Goal: Information Seeking & Learning: Learn about a topic

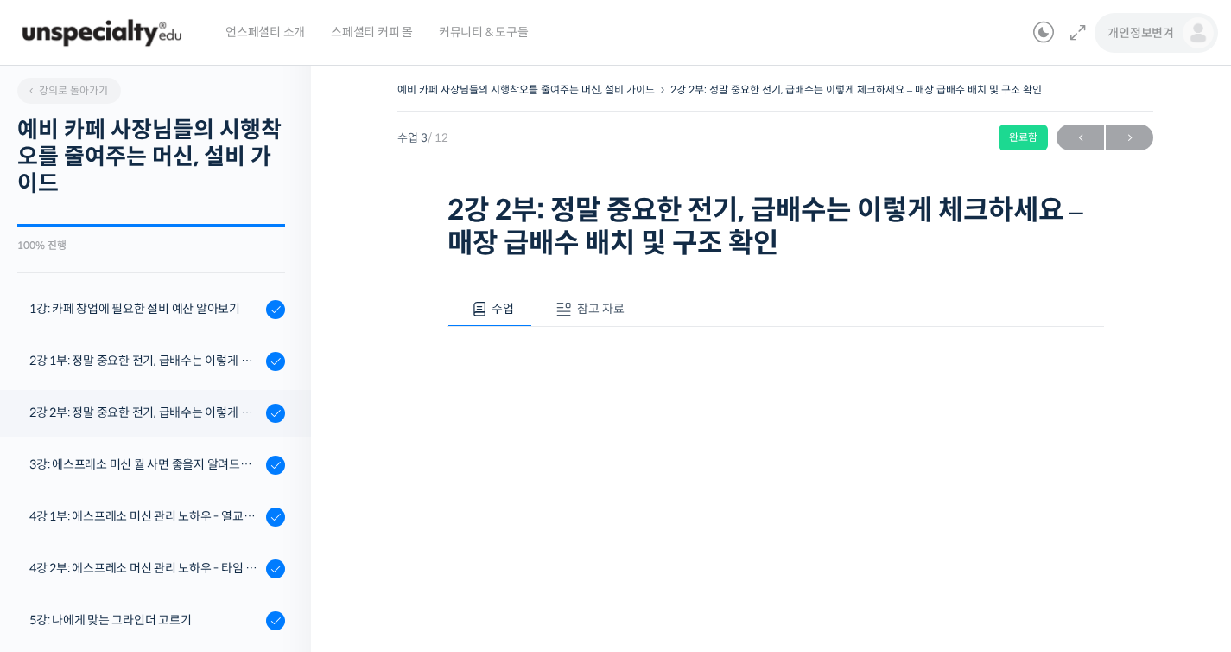
scroll to position [184, 0]
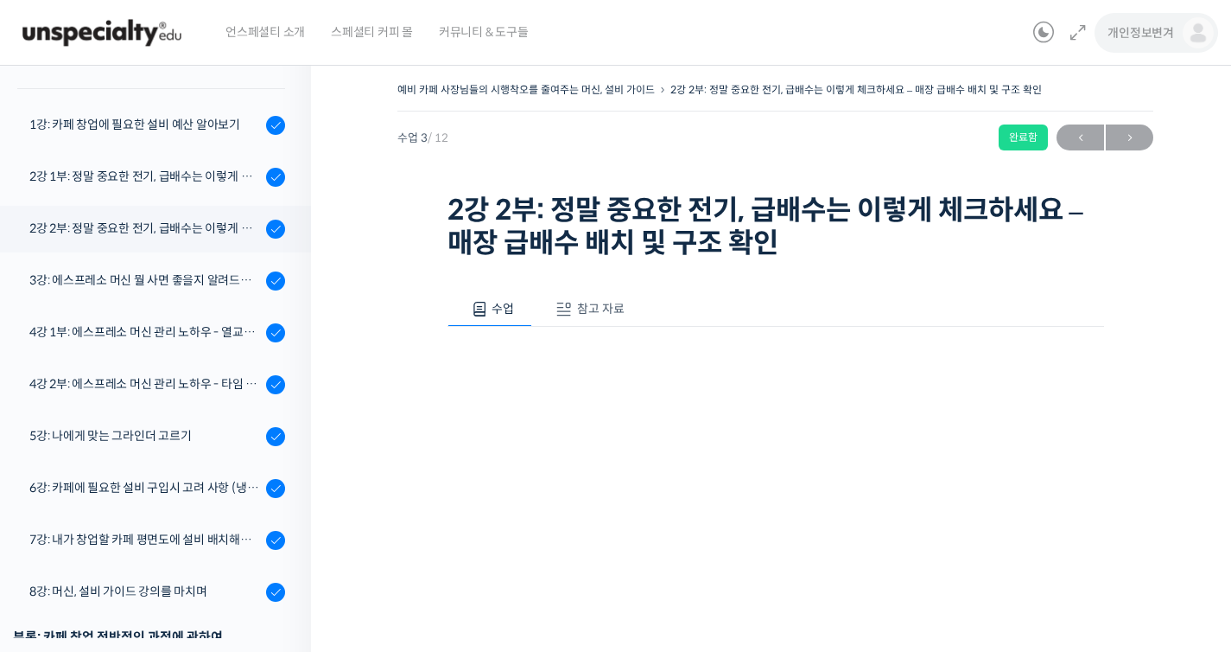
click at [1133, 36] on span "개인정보변겨" at bounding box center [1141, 33] width 67 height 16
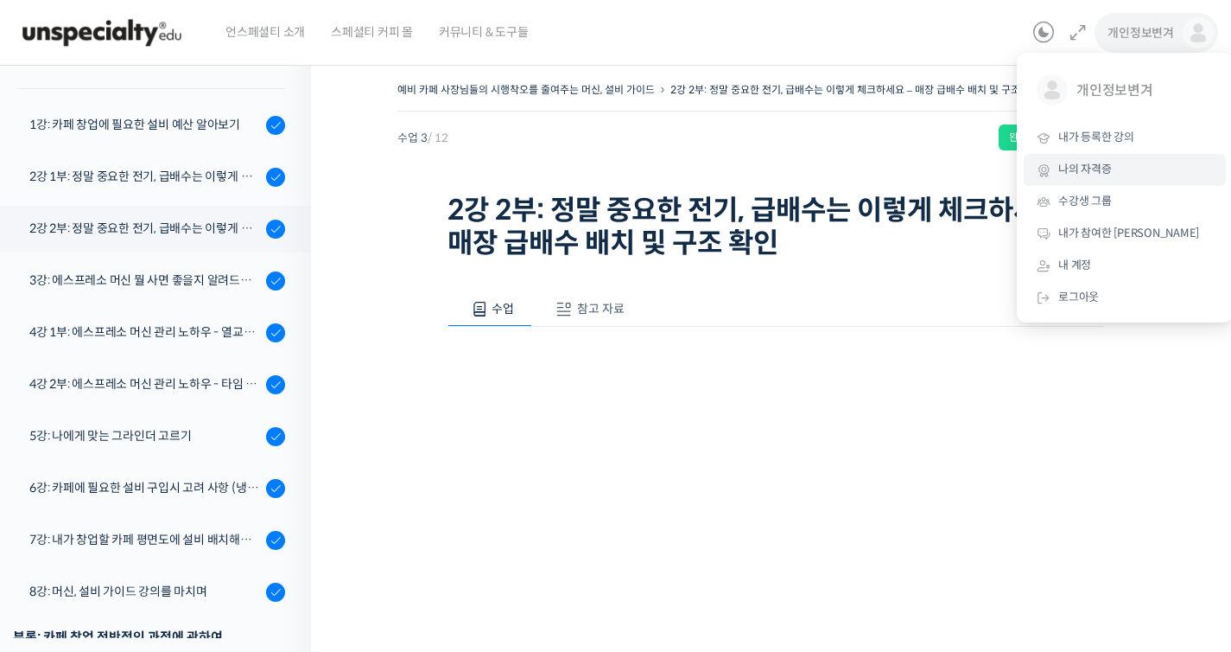
click at [1121, 160] on link "나의 자격증" at bounding box center [1125, 170] width 202 height 32
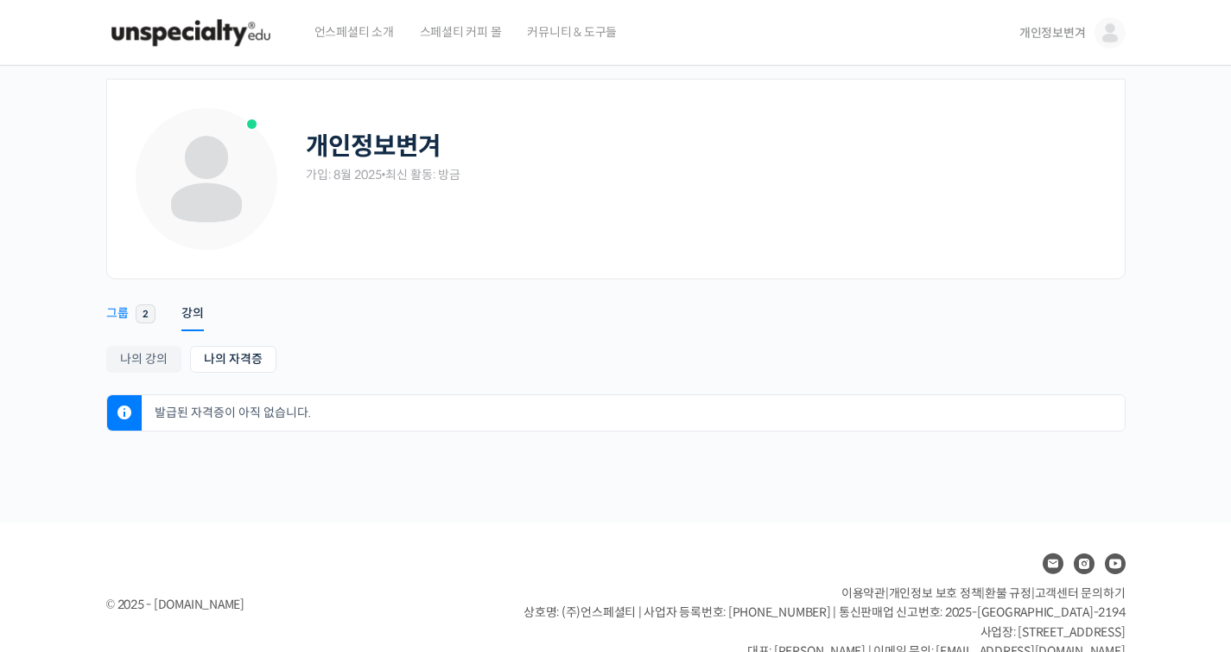
click at [143, 308] on span "2" at bounding box center [146, 313] width 20 height 19
click at [119, 318] on div "그룹" at bounding box center [117, 318] width 22 height 26
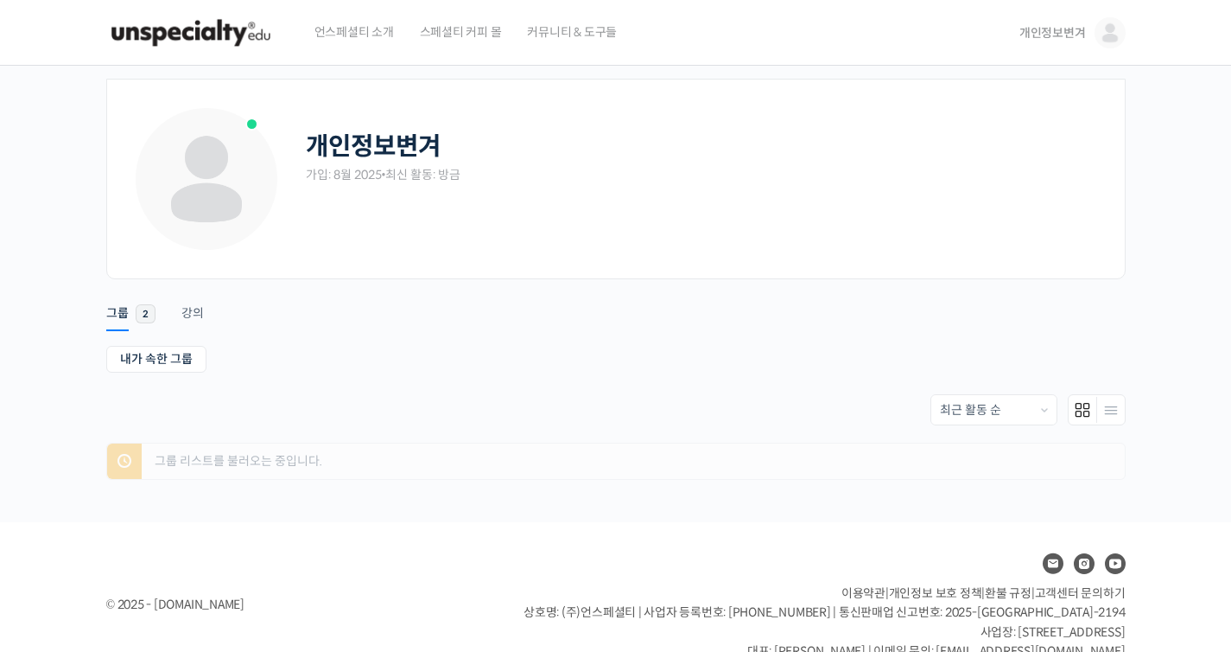
click at [203, 317] on li "강의" at bounding box center [205, 304] width 48 height 43
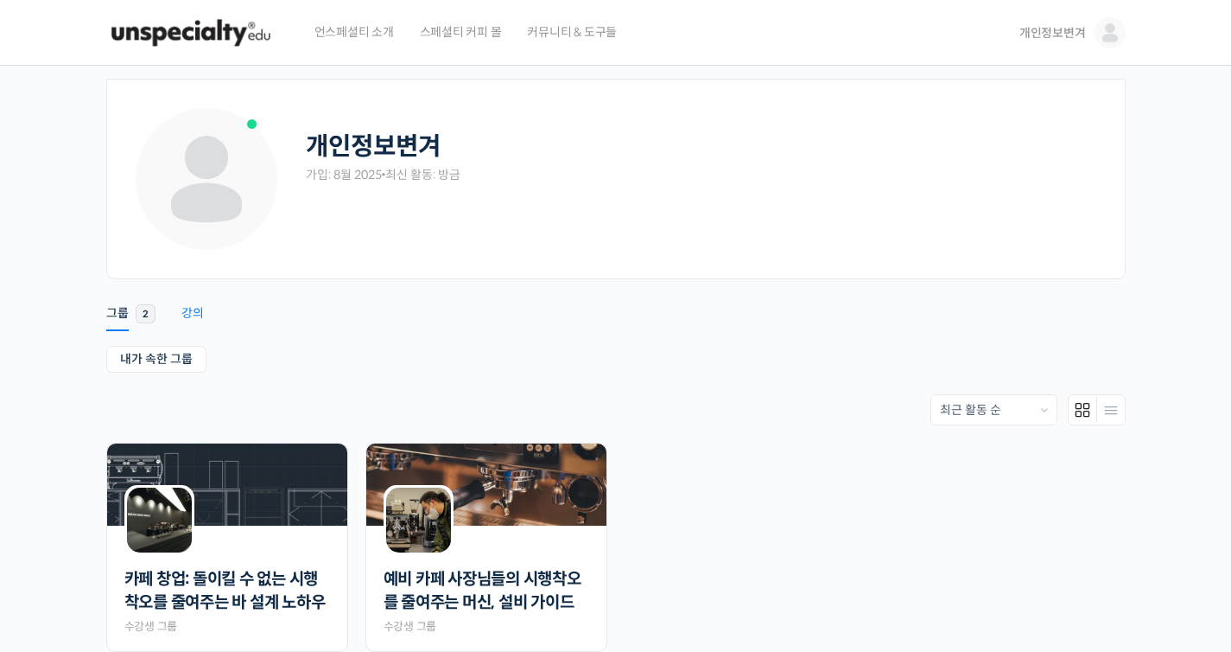
click at [200, 315] on div "강의" at bounding box center [192, 318] width 22 height 26
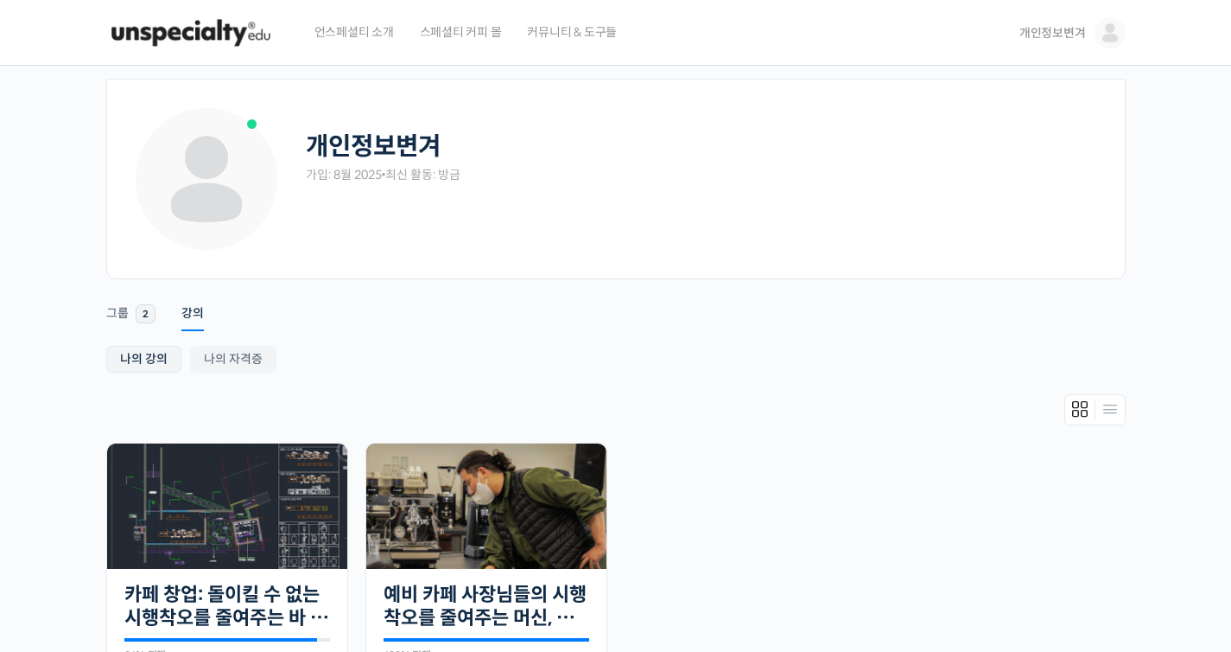
click at [169, 350] on link "나의 강의" at bounding box center [143, 359] width 75 height 27
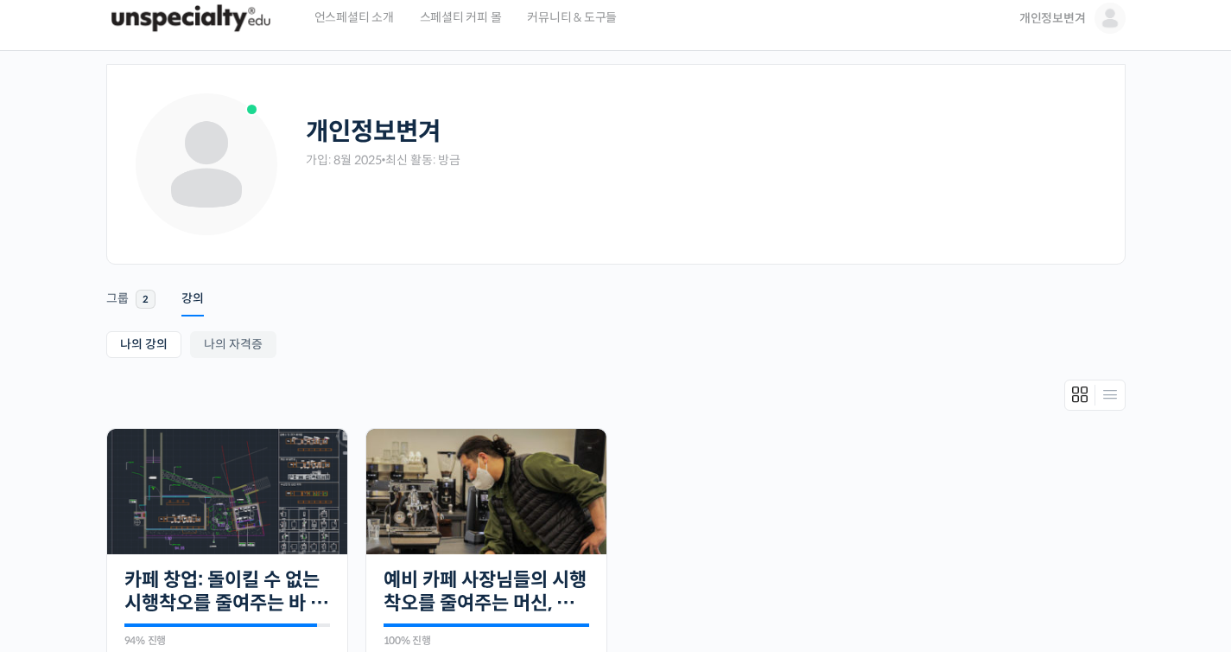
scroll to position [38, 0]
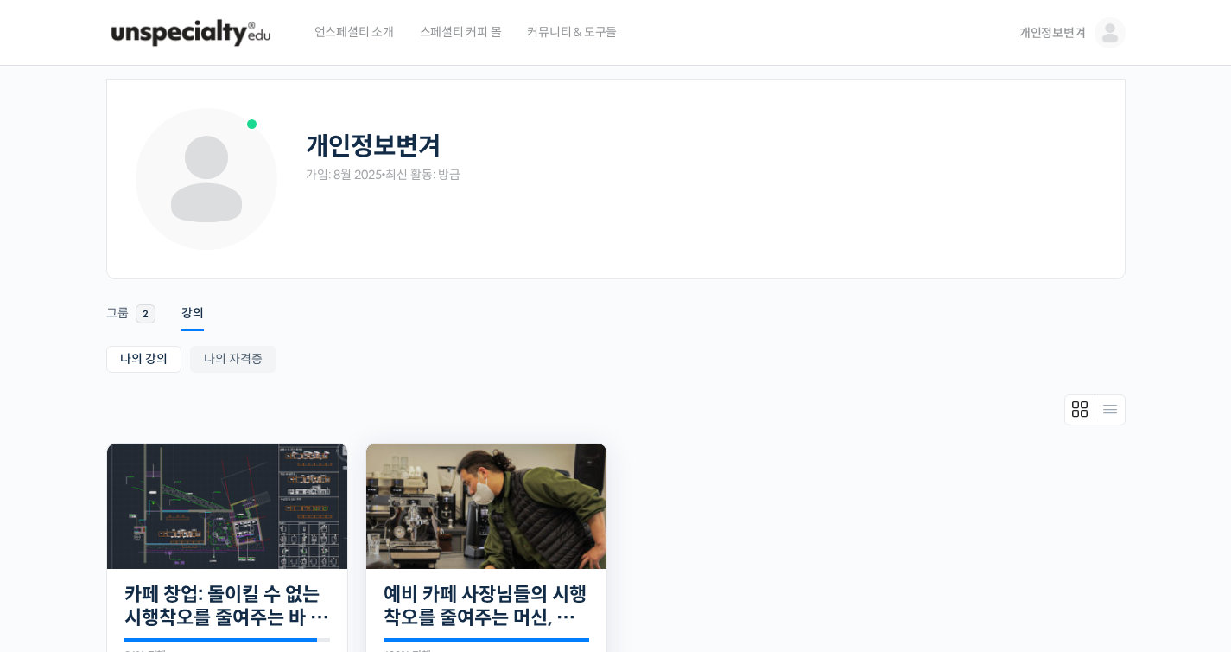
click at [504, 464] on img at bounding box center [486, 505] width 240 height 125
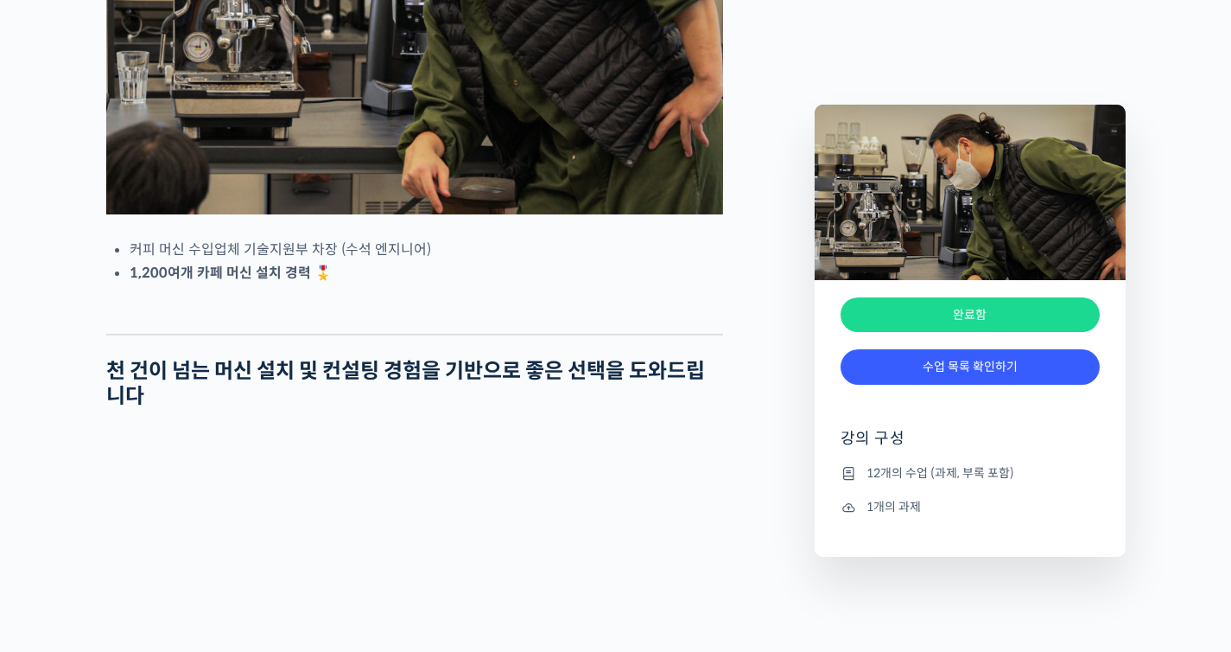
scroll to position [784, 0]
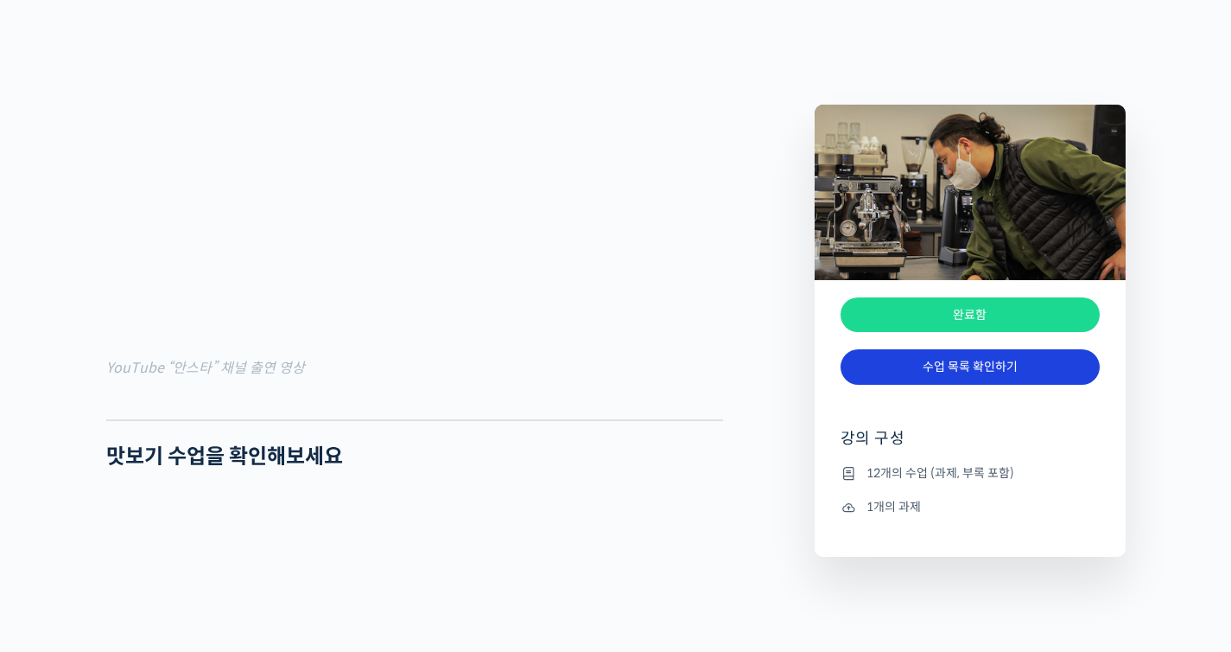
click at [994, 374] on link "수업 목록 확인하기" at bounding box center [970, 366] width 259 height 35
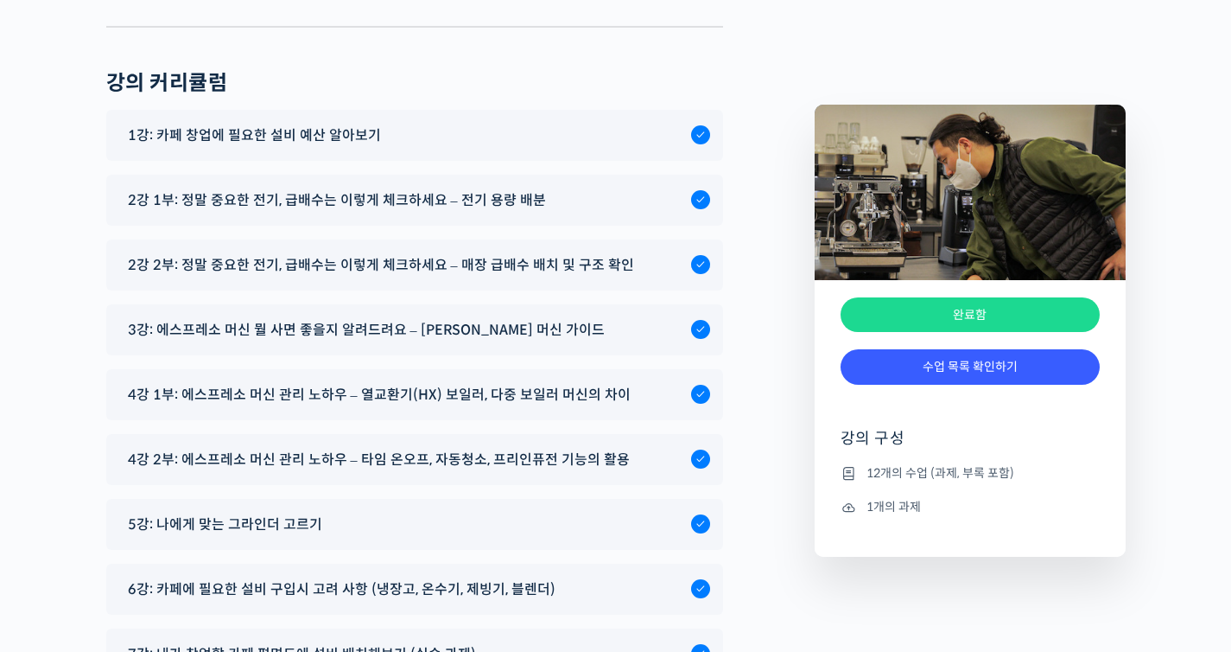
scroll to position [6298, 0]
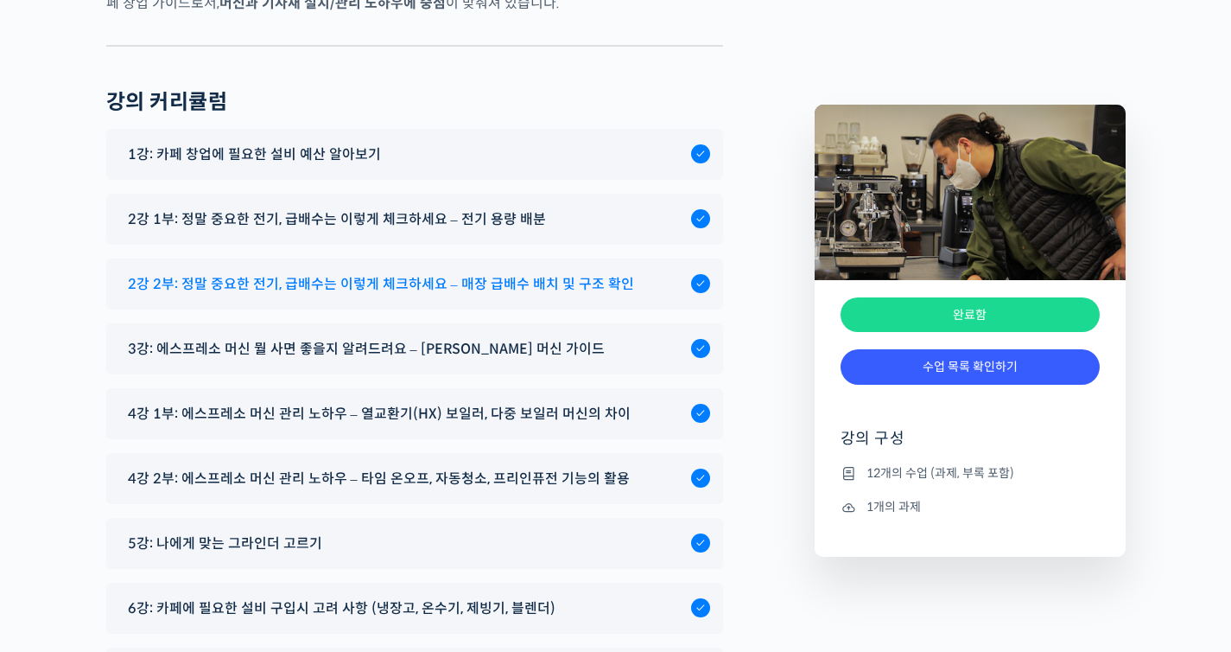
click at [582, 272] on span "2강 2부: 정말 중요한 전기, 급배수는 이렇게 체크하세요 – 매장 급배수 배치 및 구조 확인" at bounding box center [381, 283] width 506 height 23
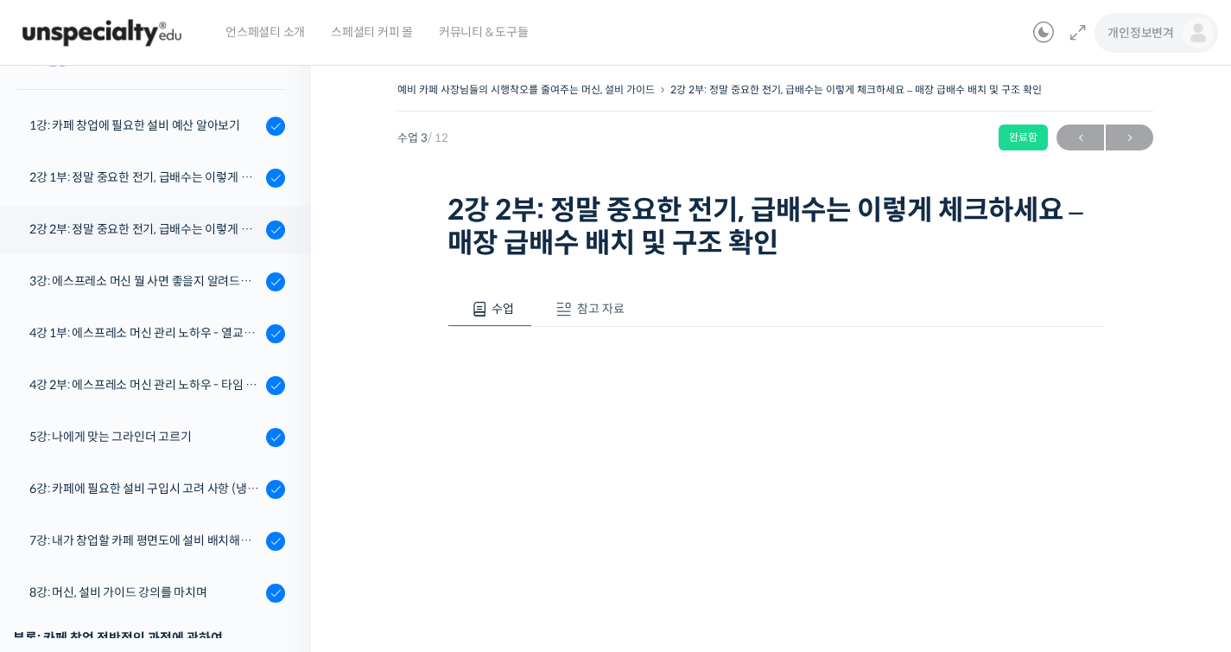
click at [1142, 39] on span "개인정보변겨" at bounding box center [1141, 33] width 67 height 16
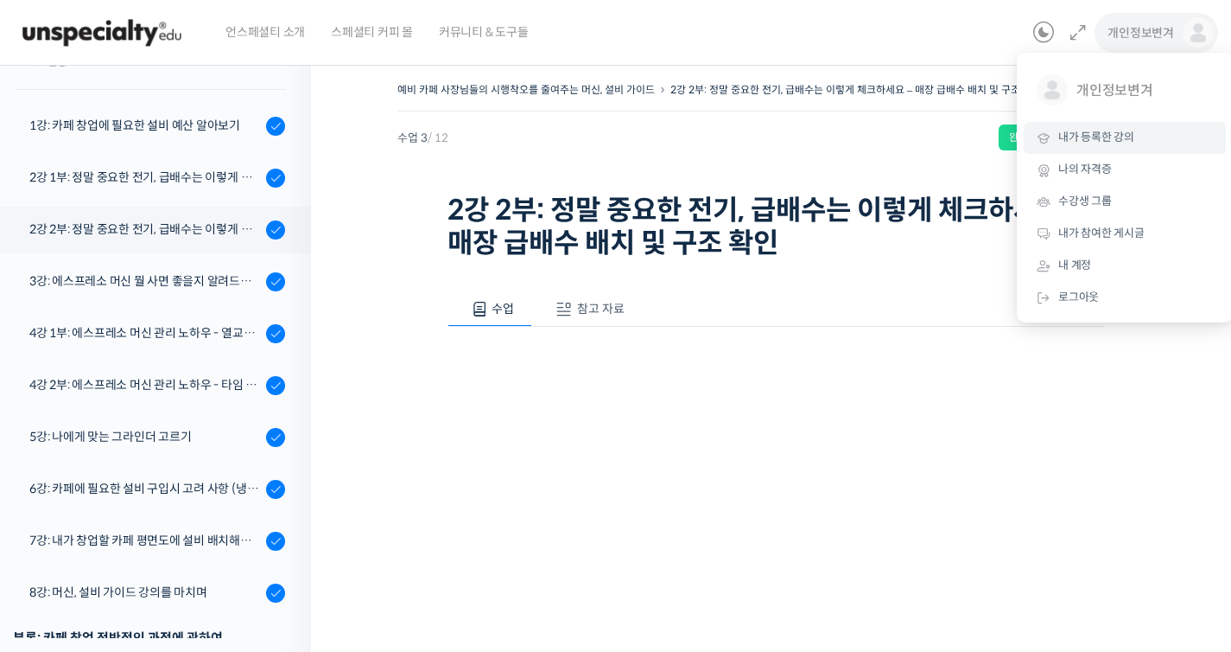
click at [1130, 146] on link "내가 등록한 강의" at bounding box center [1125, 138] width 202 height 32
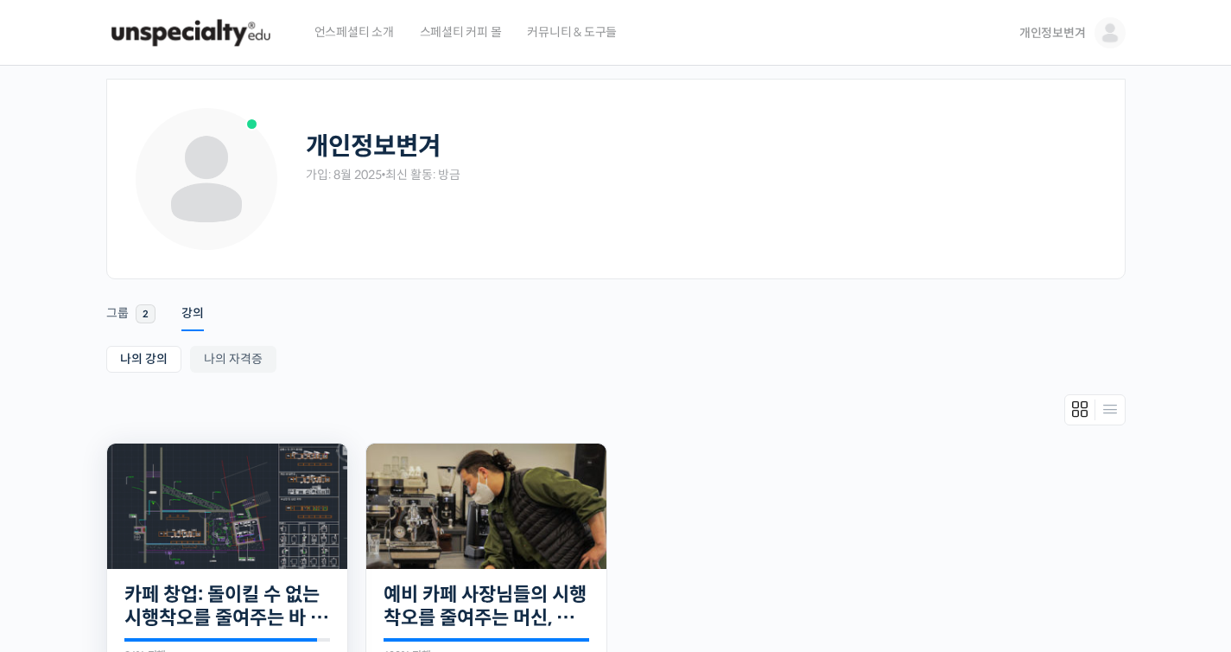
click at [280, 474] on img at bounding box center [227, 505] width 240 height 125
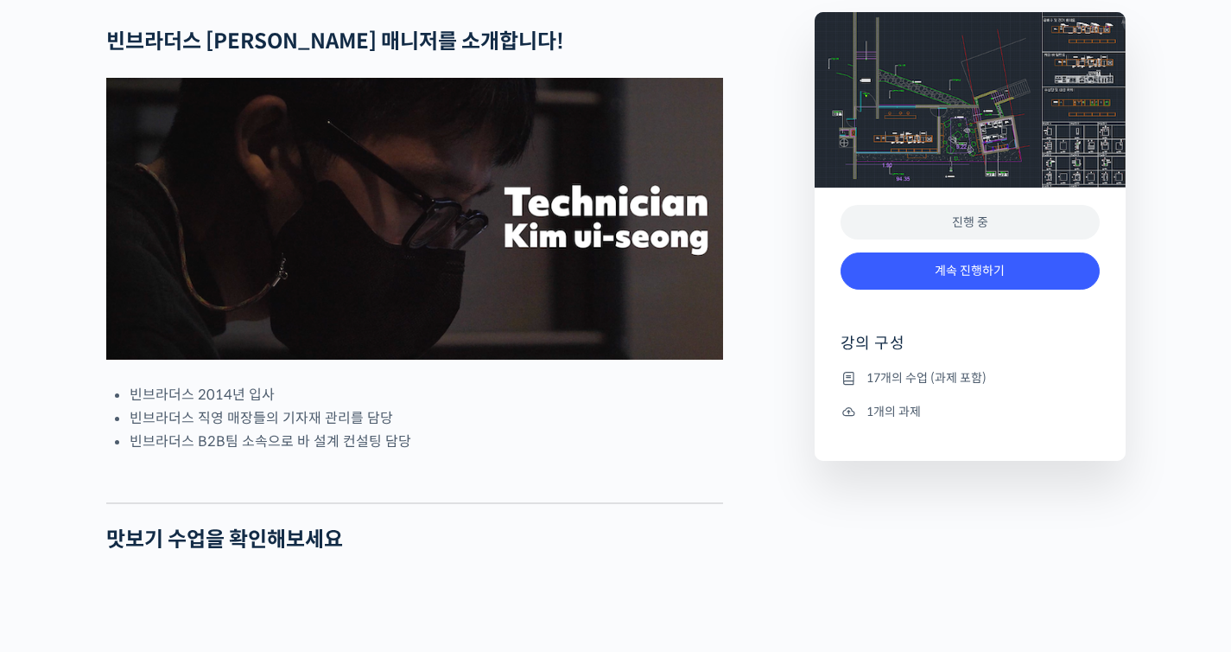
scroll to position [955, 0]
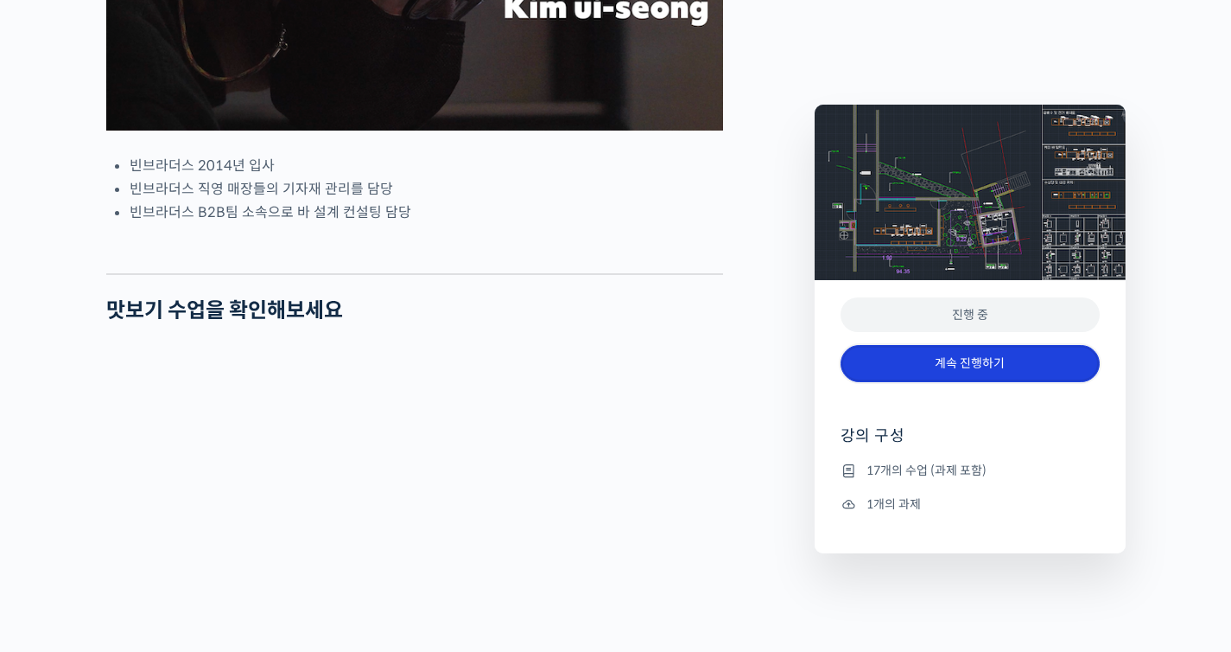
click at [1023, 353] on link "계속 진행하기" at bounding box center [970, 363] width 259 height 37
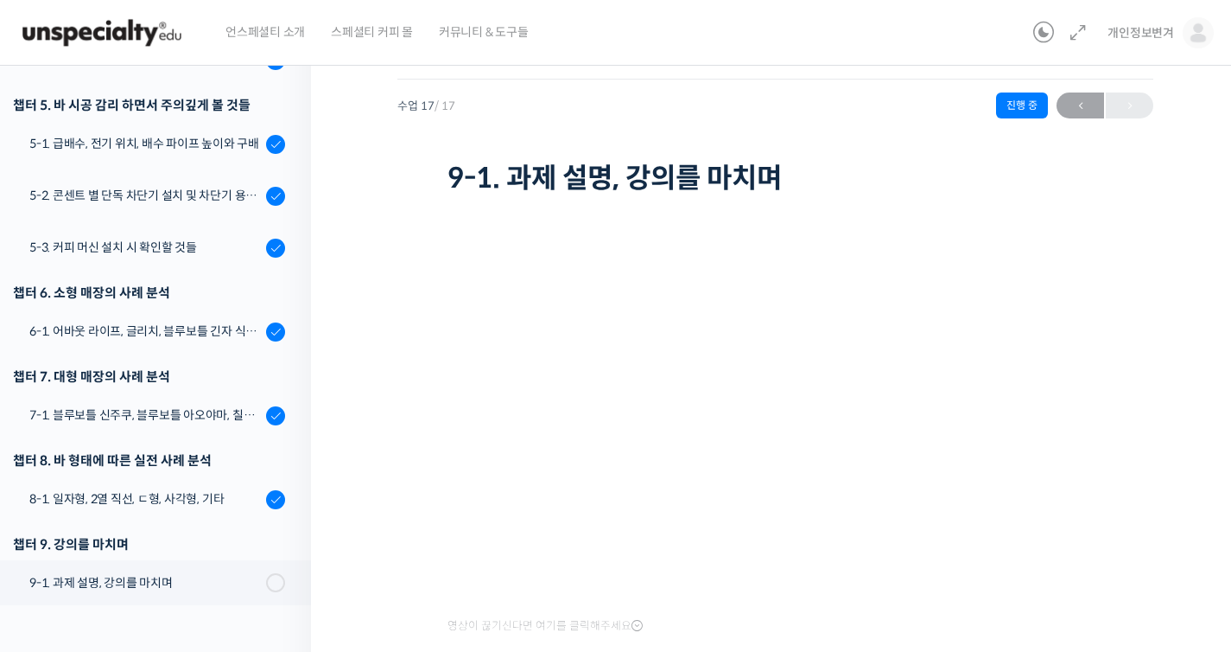
scroll to position [788, 0]
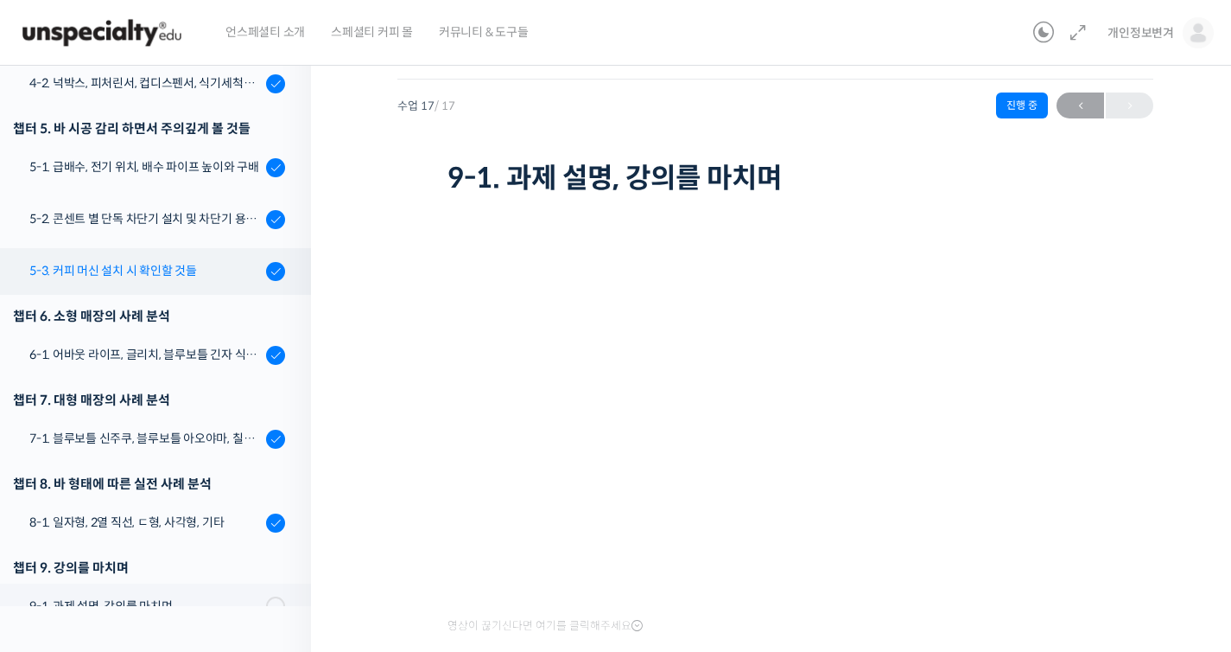
click at [168, 265] on div "5-3. 커피 머신 설치 시 확인할 것들" at bounding box center [145, 270] width 232 height 19
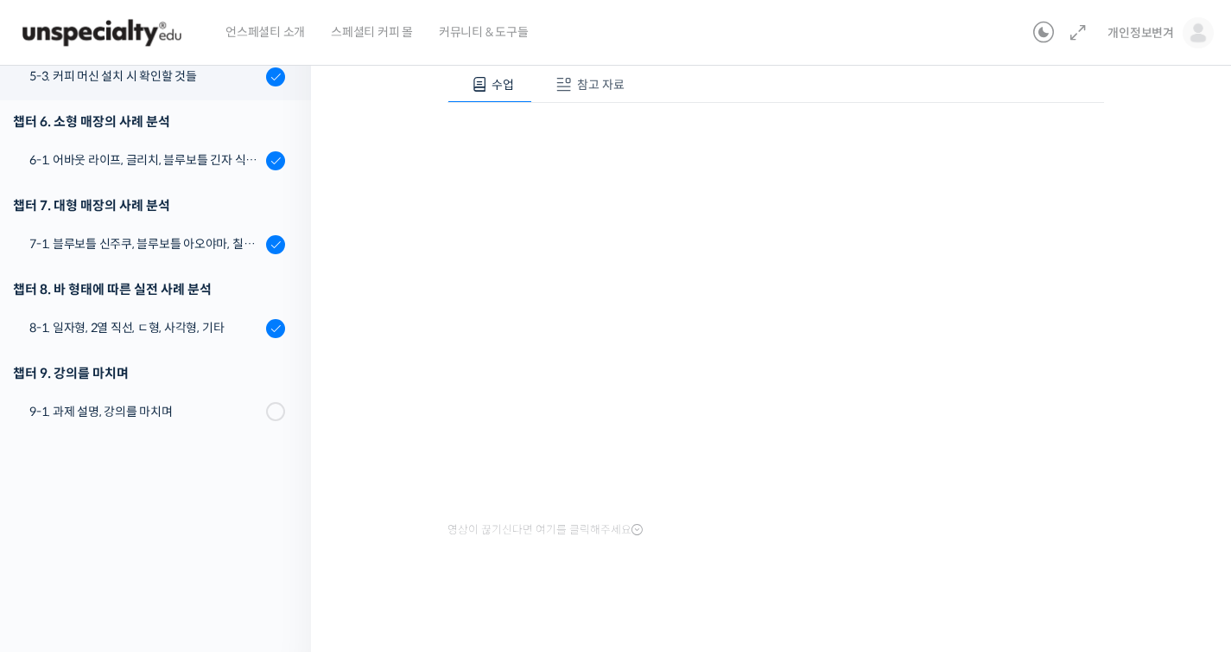
scroll to position [697, 0]
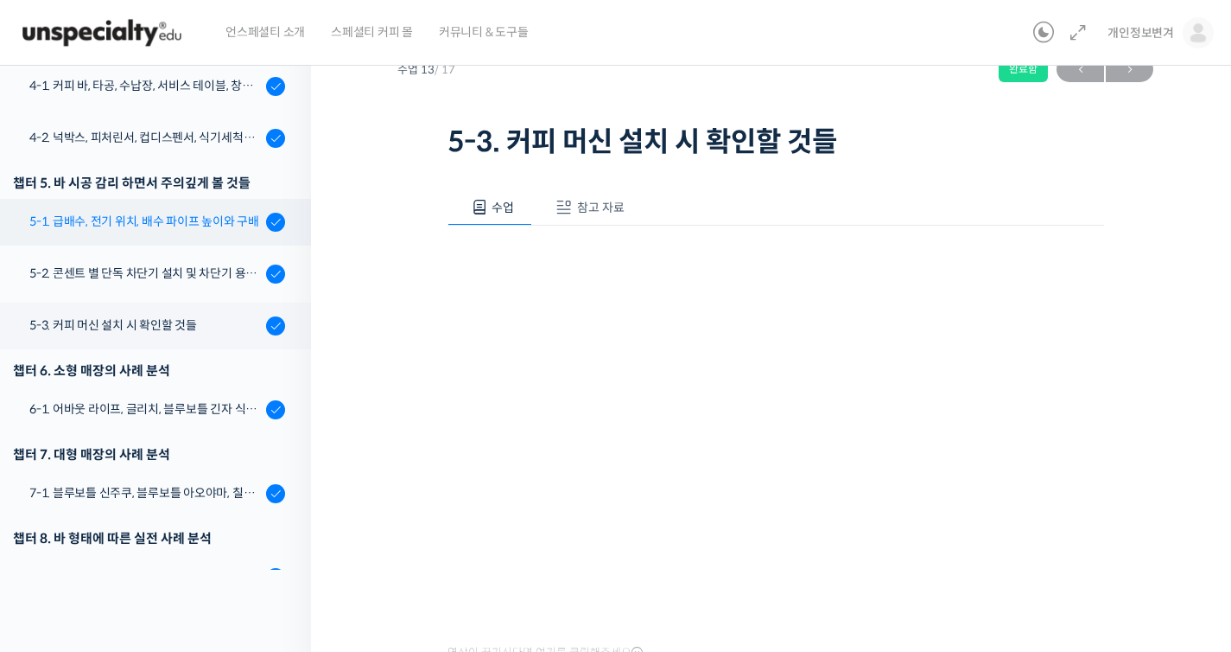
click at [219, 221] on div "5-1. 급배수, 전기 위치, 배수 파이프 높이와 구배" at bounding box center [145, 221] width 232 height 19
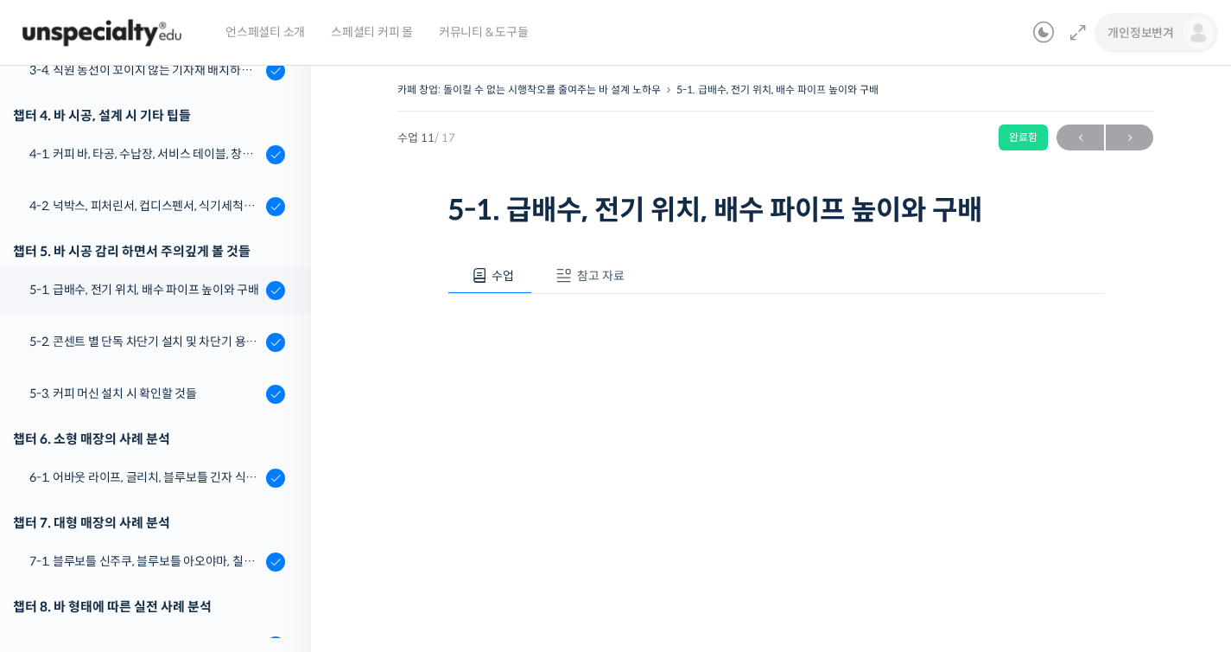
click at [1147, 39] on span "개인정보변겨" at bounding box center [1141, 33] width 67 height 16
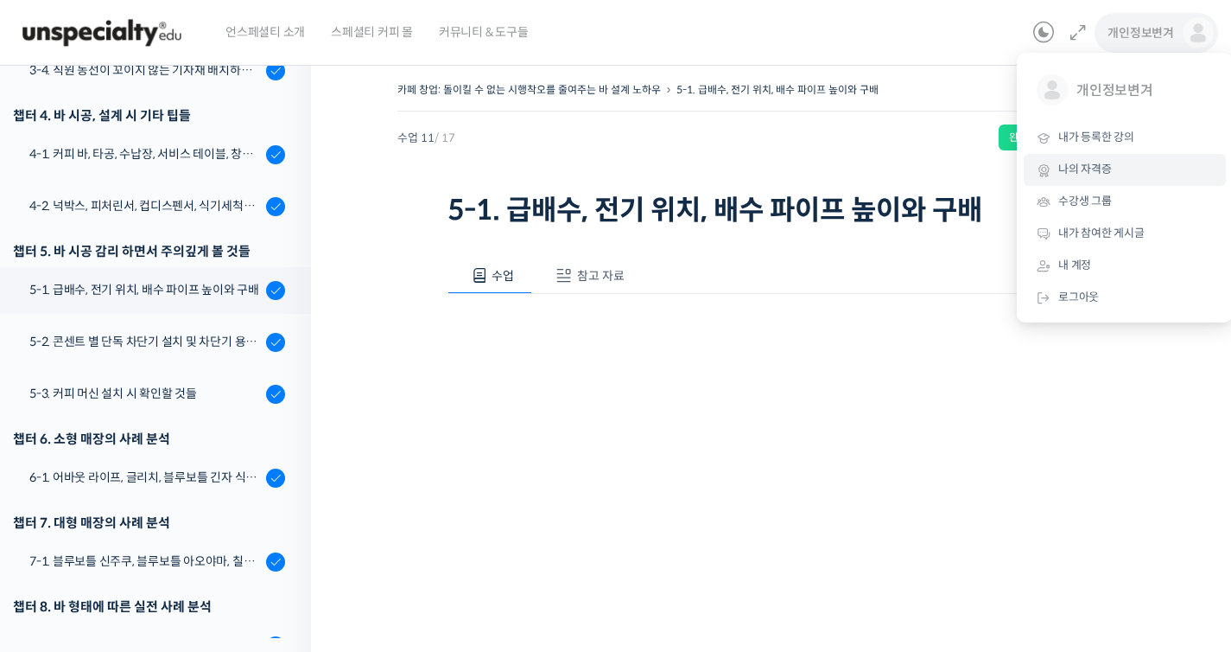
click at [1123, 156] on link "나의 자격증" at bounding box center [1125, 170] width 202 height 32
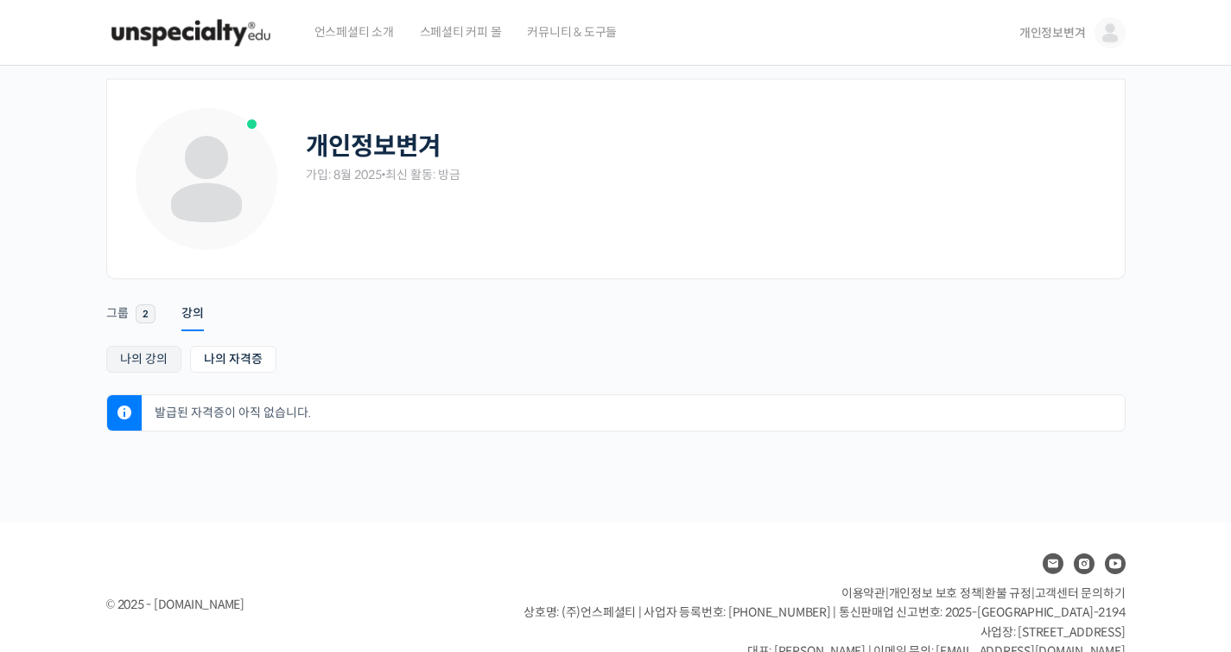
click at [134, 354] on link "나의 강의" at bounding box center [143, 359] width 75 height 27
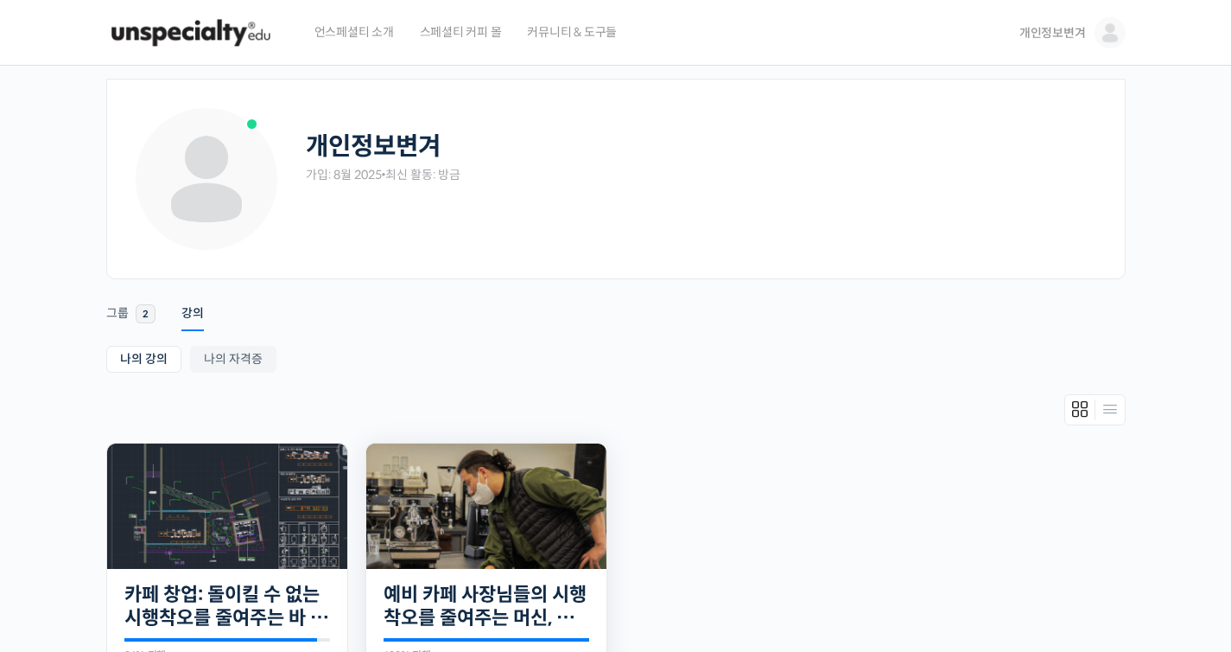
click at [441, 495] on img at bounding box center [486, 505] width 240 height 125
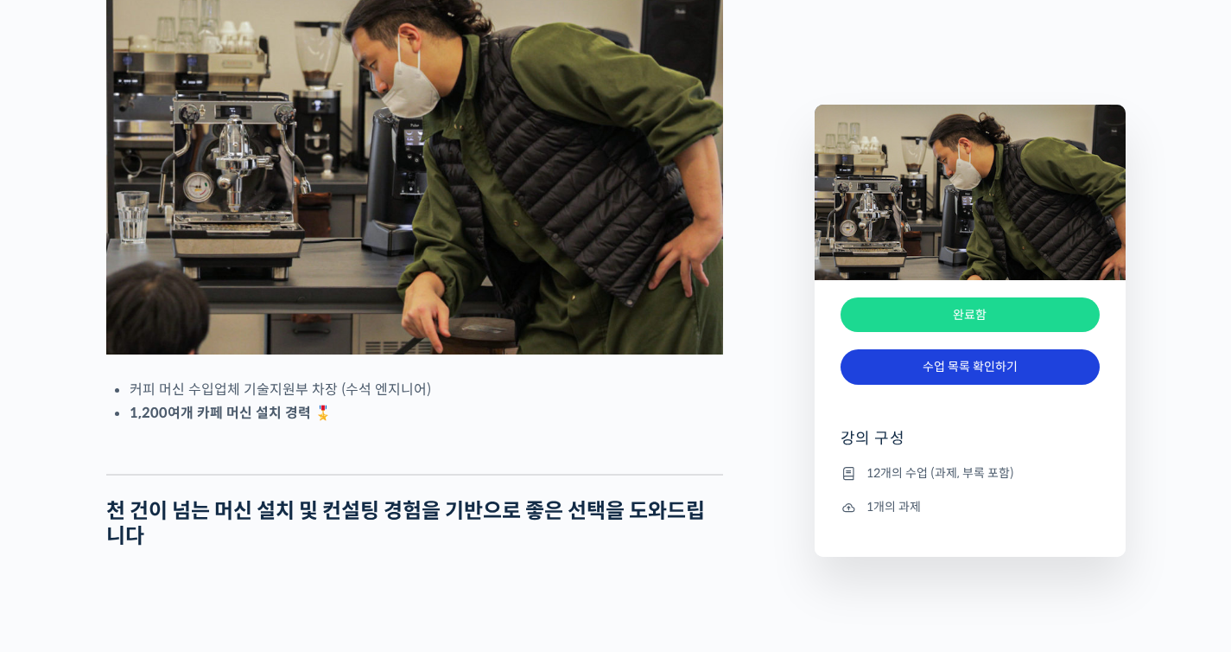
click at [924, 362] on link "수업 목록 확인하기" at bounding box center [970, 366] width 259 height 35
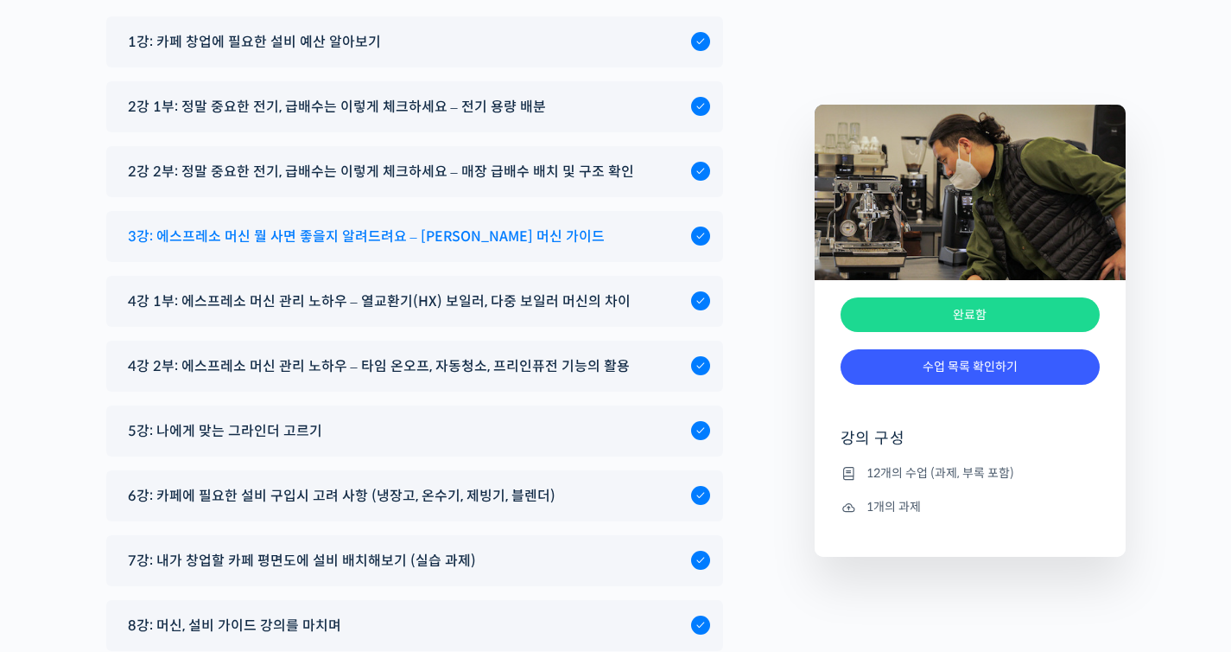
scroll to position [6311, 0]
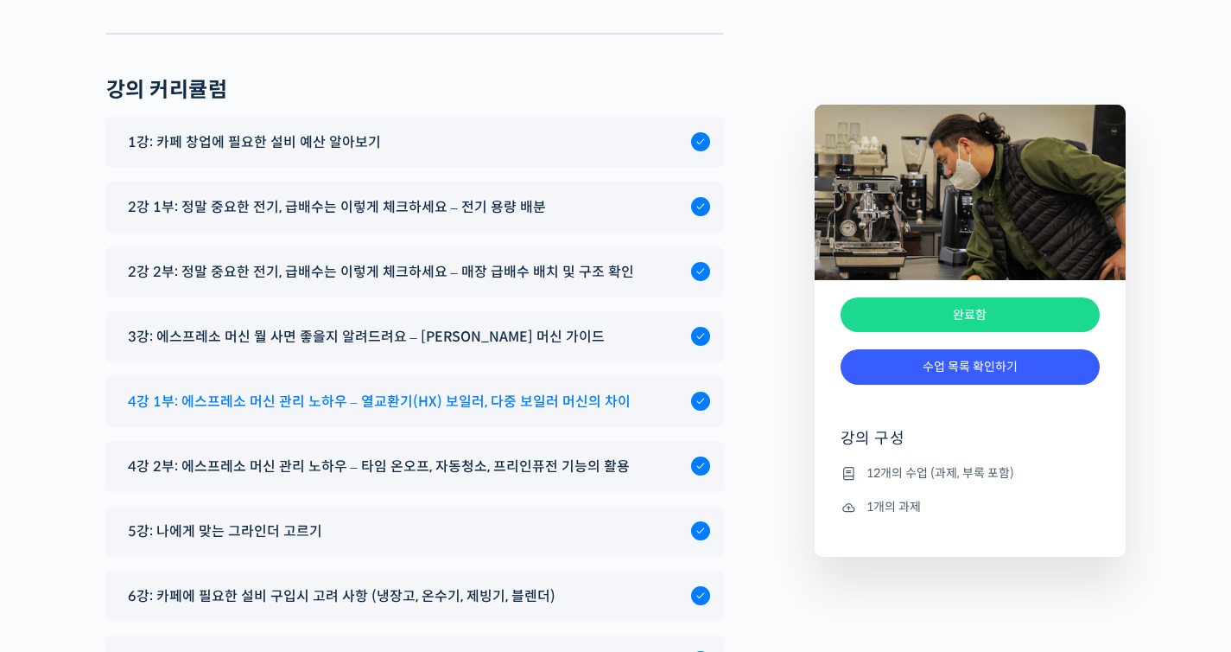
click at [582, 390] on span "4강 1부: 에스프레소 머신 관리 노하우 – 열교환기(HX) 보일러, 다중 보일러 머신의 차이" at bounding box center [379, 401] width 503 height 23
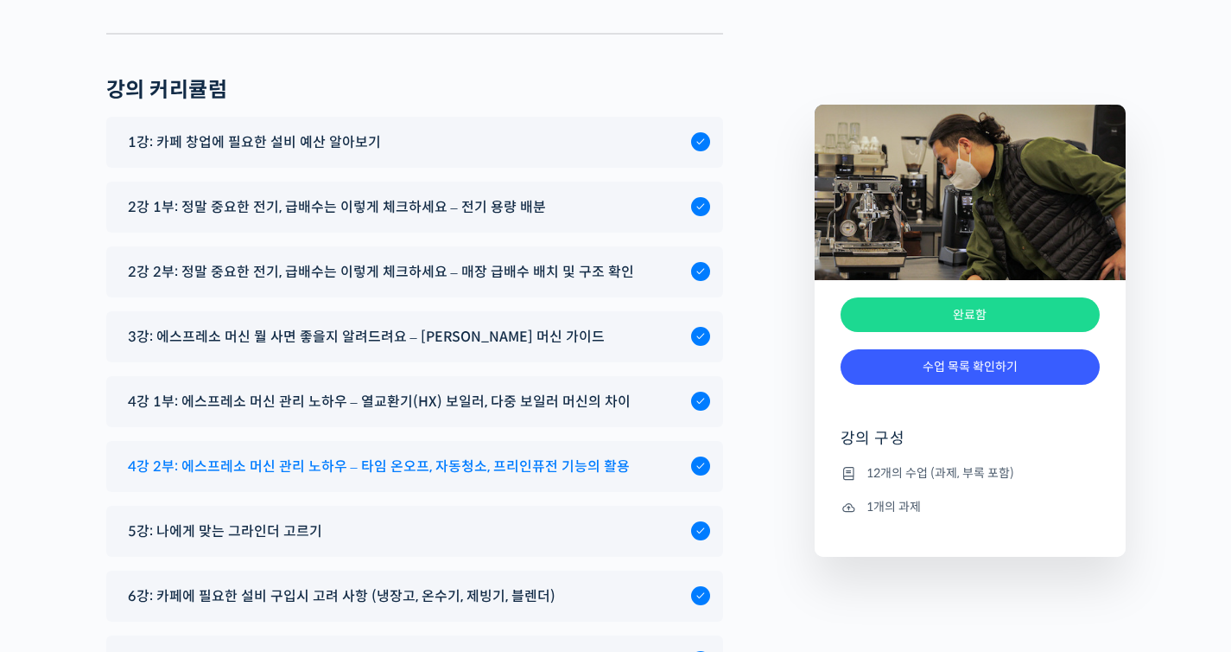
scroll to position [6317, 0]
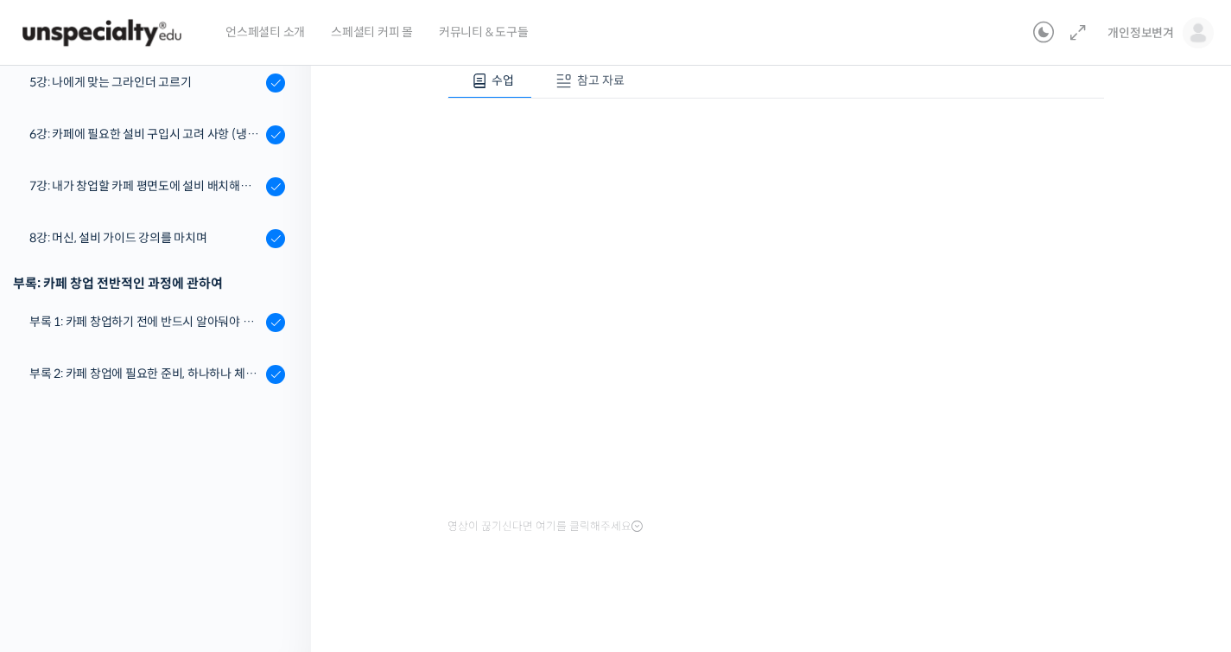
scroll to position [183, 0]
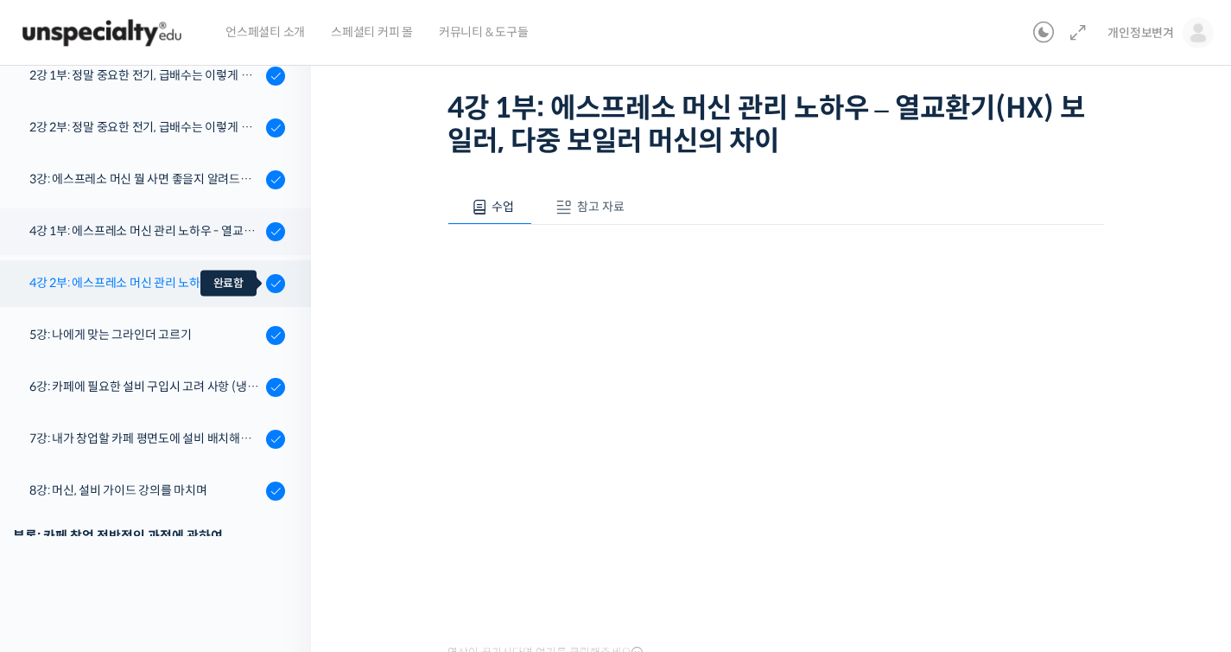
click at [266, 281] on div at bounding box center [275, 283] width 19 height 21
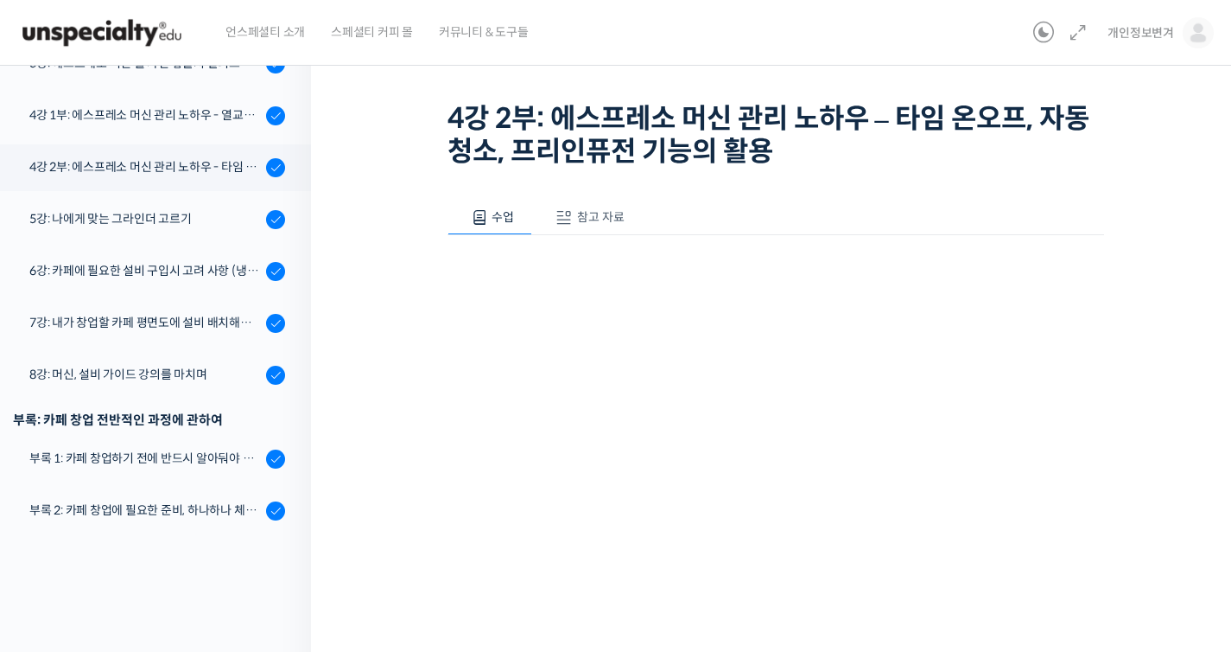
scroll to position [183, 0]
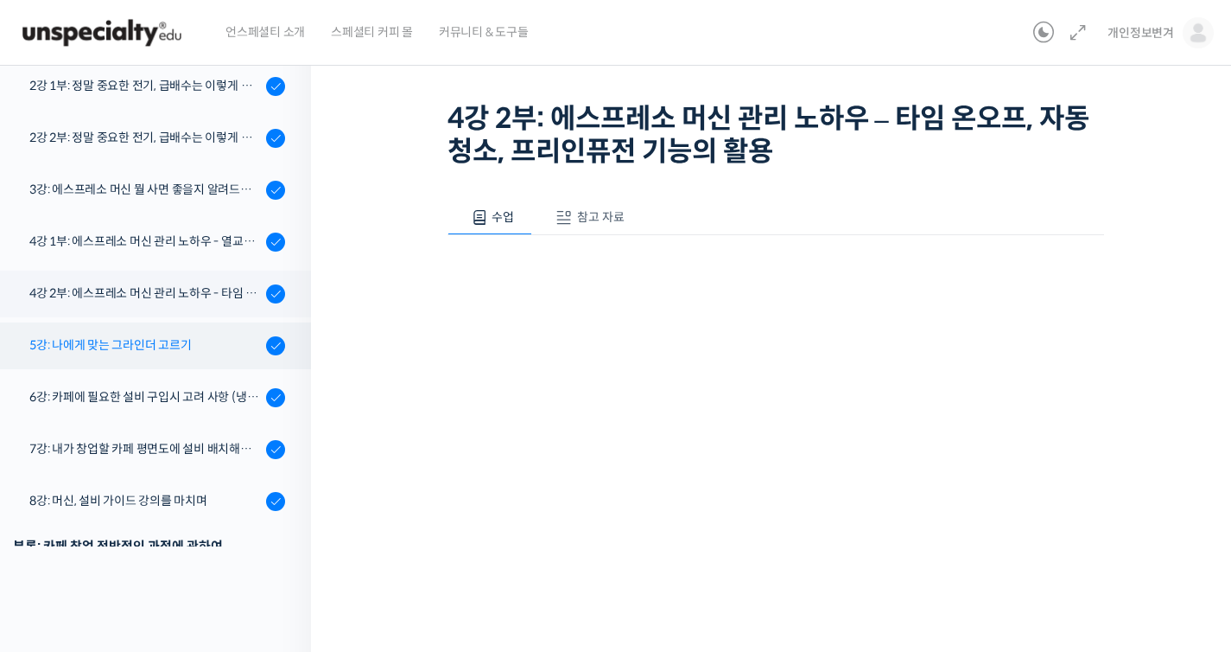
click at [208, 344] on div "5강: 나에게 맞는 그라인더 고르기" at bounding box center [145, 344] width 232 height 19
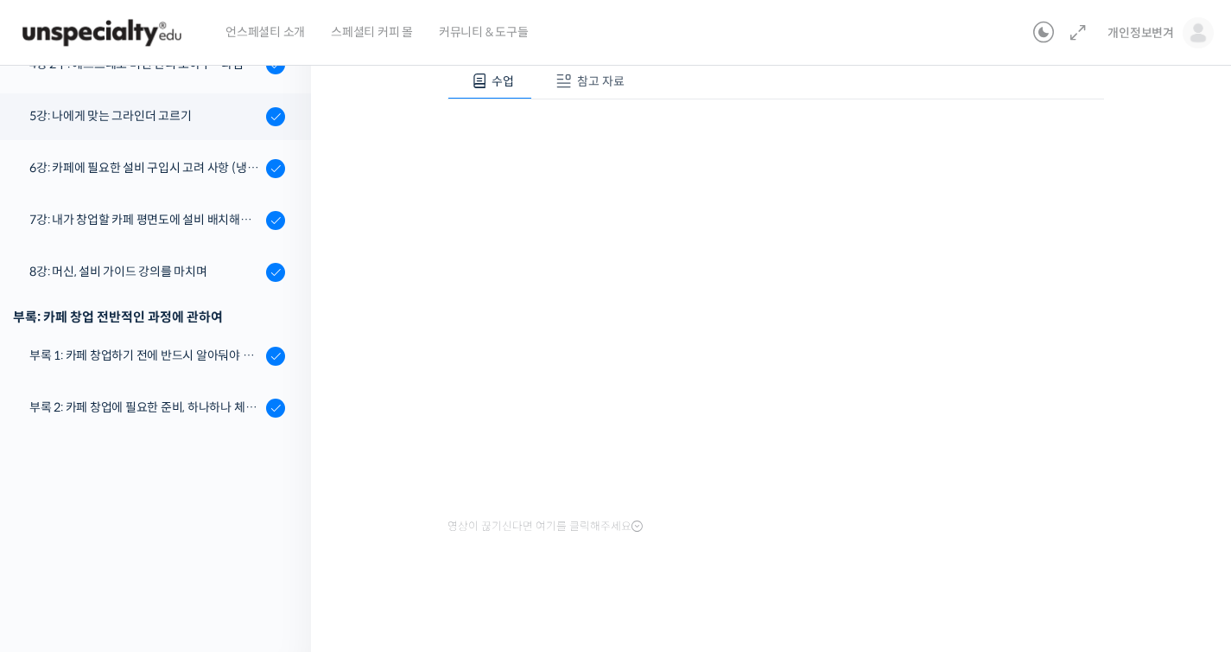
scroll to position [183, 0]
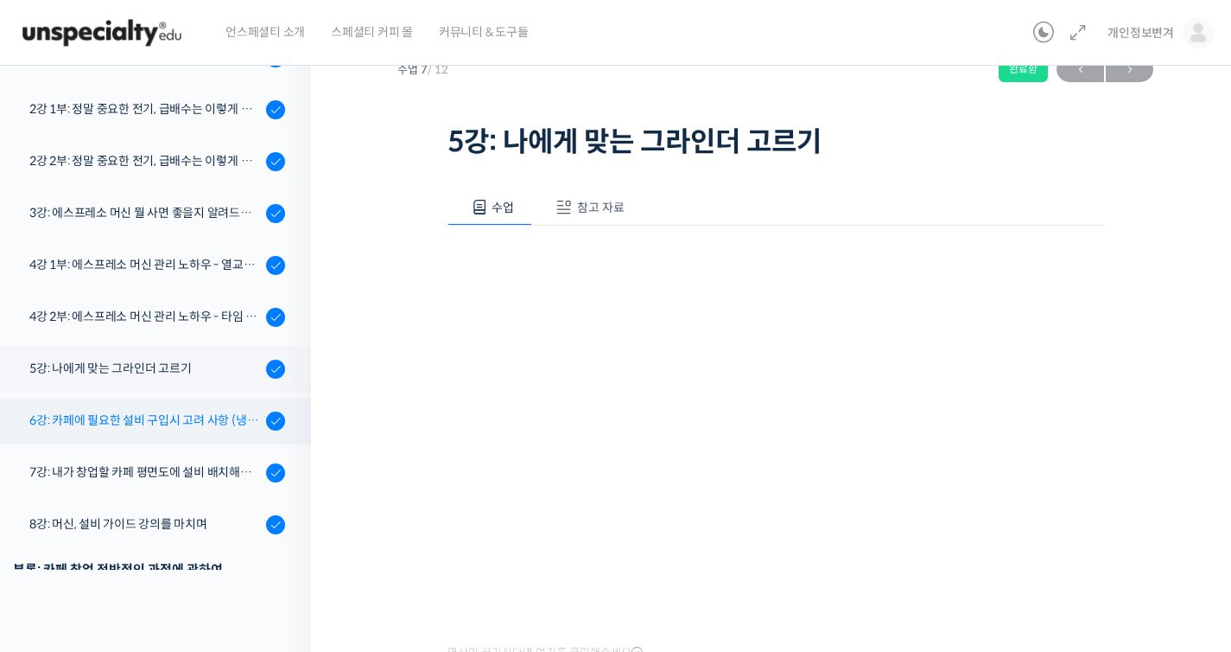
click at [214, 411] on div "6강: 카페에 필요한 설비 구입시 고려 사항 (냉장고, 온수기, 제빙기, 블렌더)" at bounding box center [145, 419] width 232 height 19
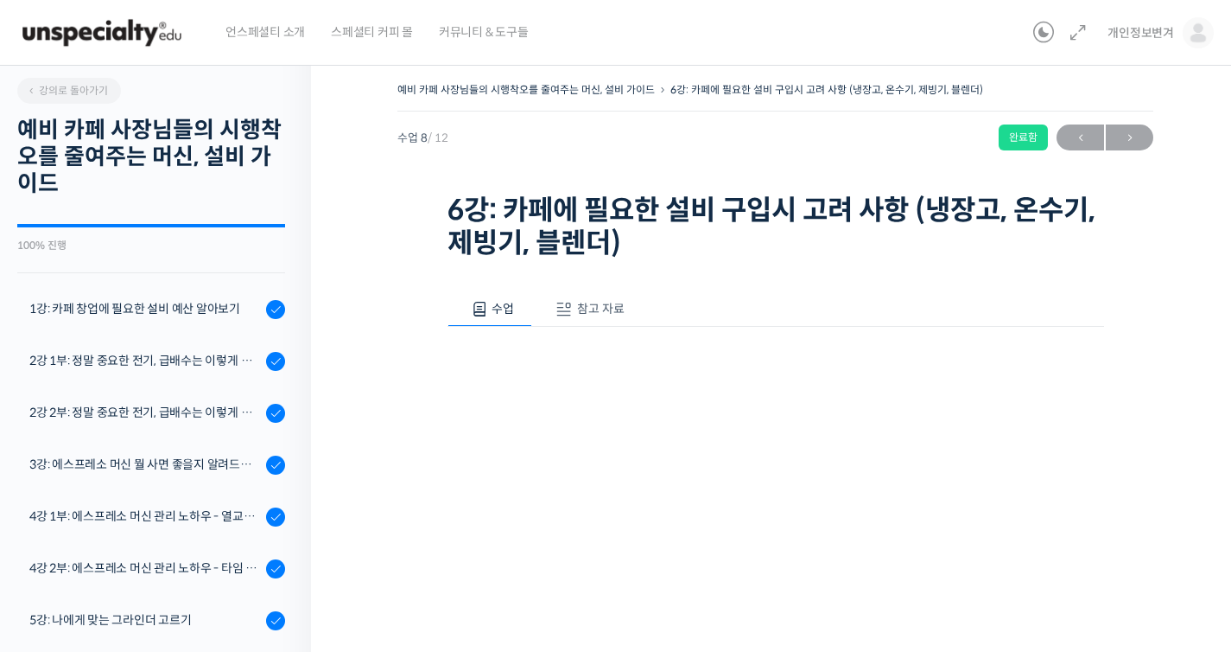
scroll to position [309, 0]
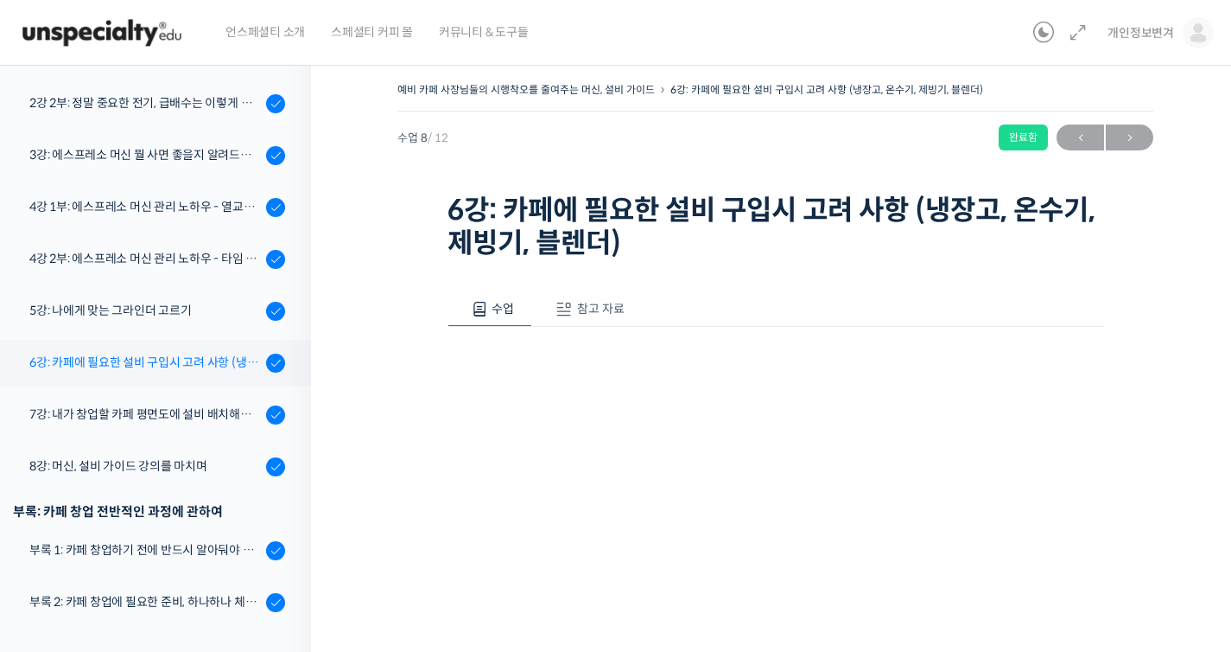
click at [207, 367] on div "6강: 카페에 필요한 설비 구입시 고려 사항 (냉장고, 온수기, 제빙기, 블렌더)" at bounding box center [145, 362] width 232 height 19
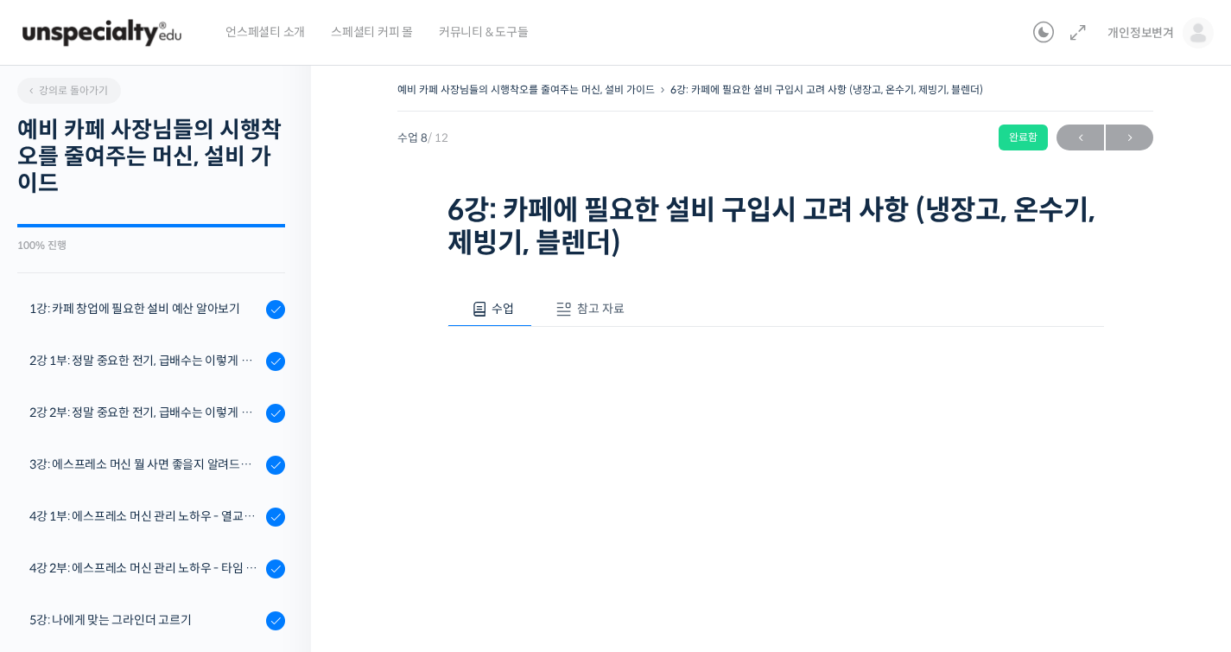
scroll to position [309, 0]
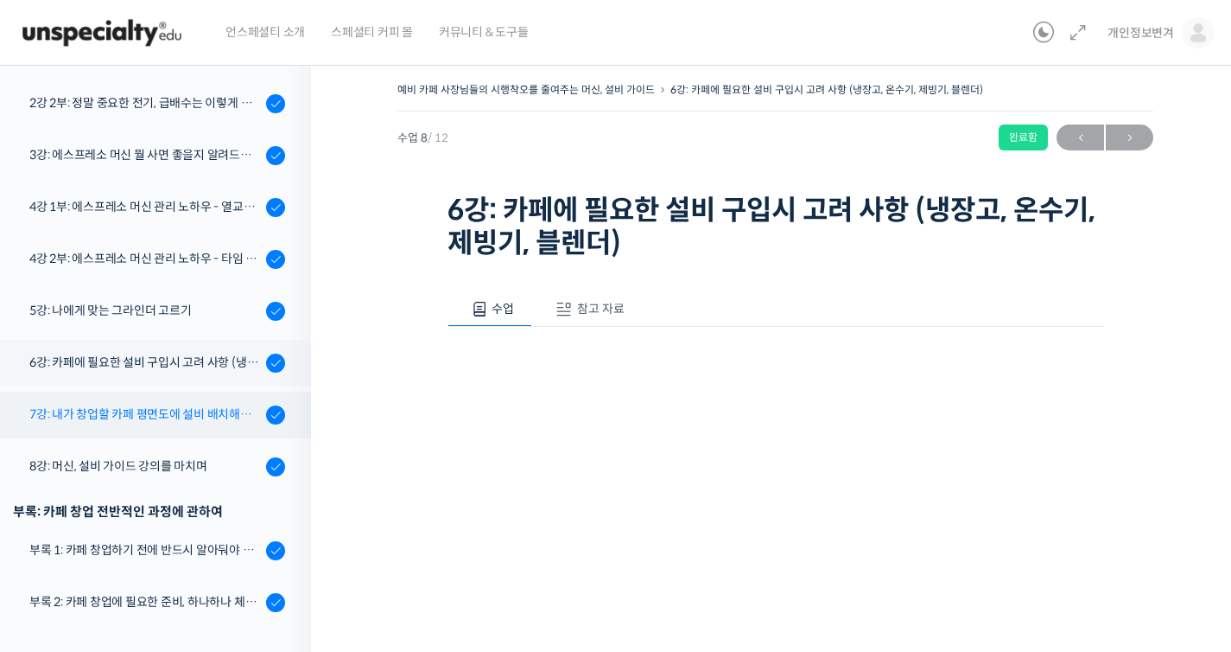
click at [201, 424] on link "7강: 내가 창업할 카페 평면도에 설비 배치해보기 (실습 과제)" at bounding box center [151, 414] width 320 height 47
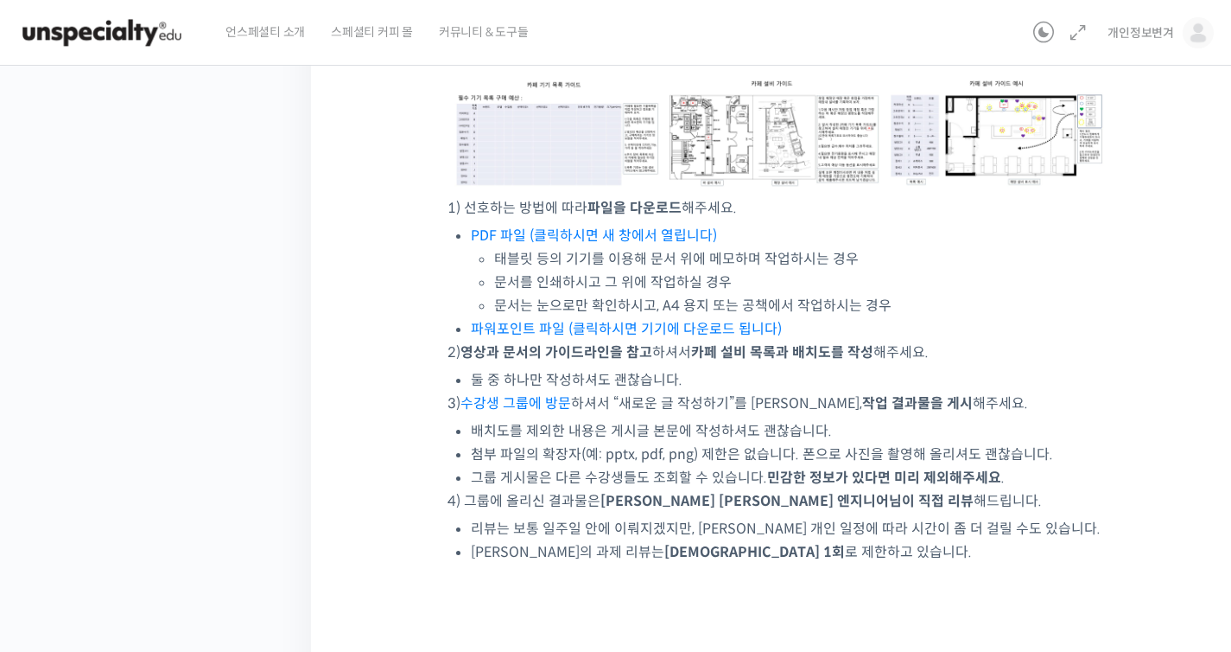
scroll to position [701, 0]
click at [589, 235] on link "PDF 파일 (클릭하시면 새 창에서 열립니다)" at bounding box center [594, 236] width 246 height 18
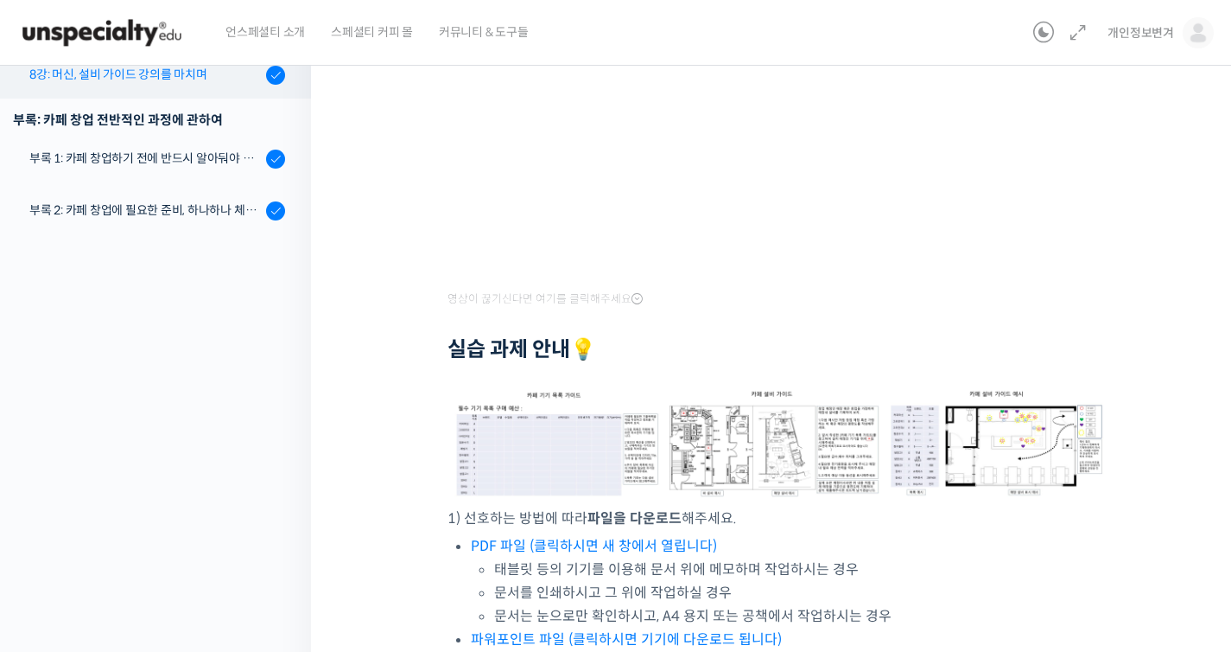
scroll to position [241, 0]
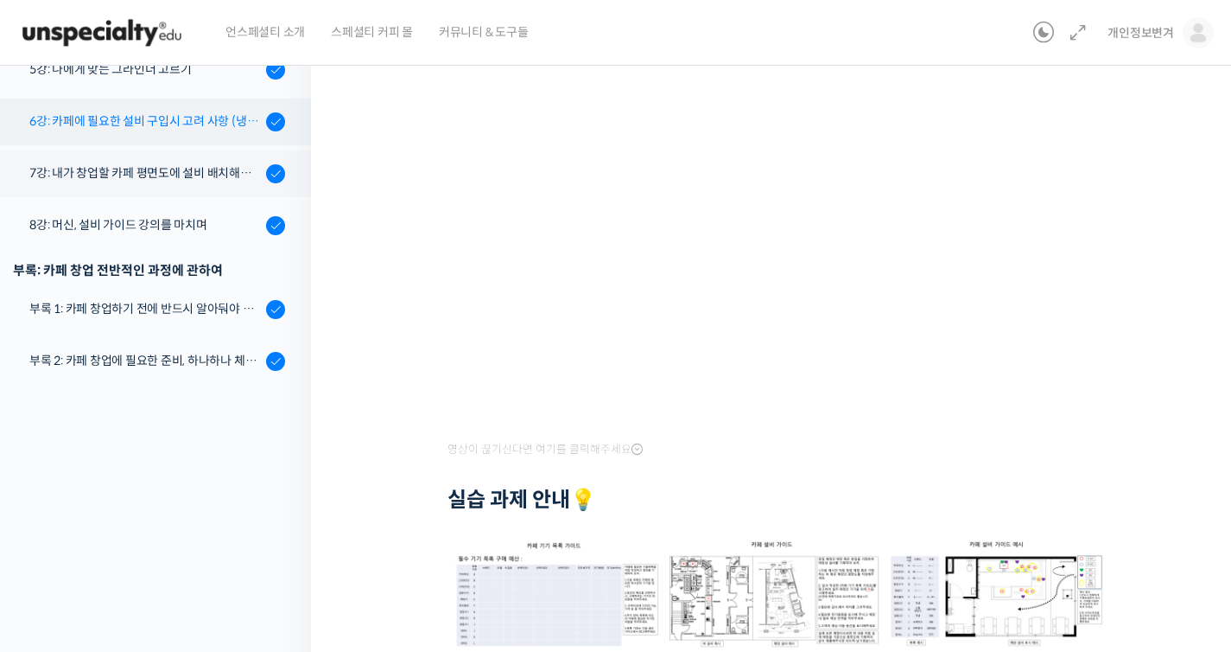
click at [194, 136] on link "6강: 카페에 필요한 설비 구입시 고려 사항 (냉장고, 온수기, 제빙기, 블렌더)" at bounding box center [151, 122] width 320 height 47
